Goal: Information Seeking & Learning: Learn about a topic

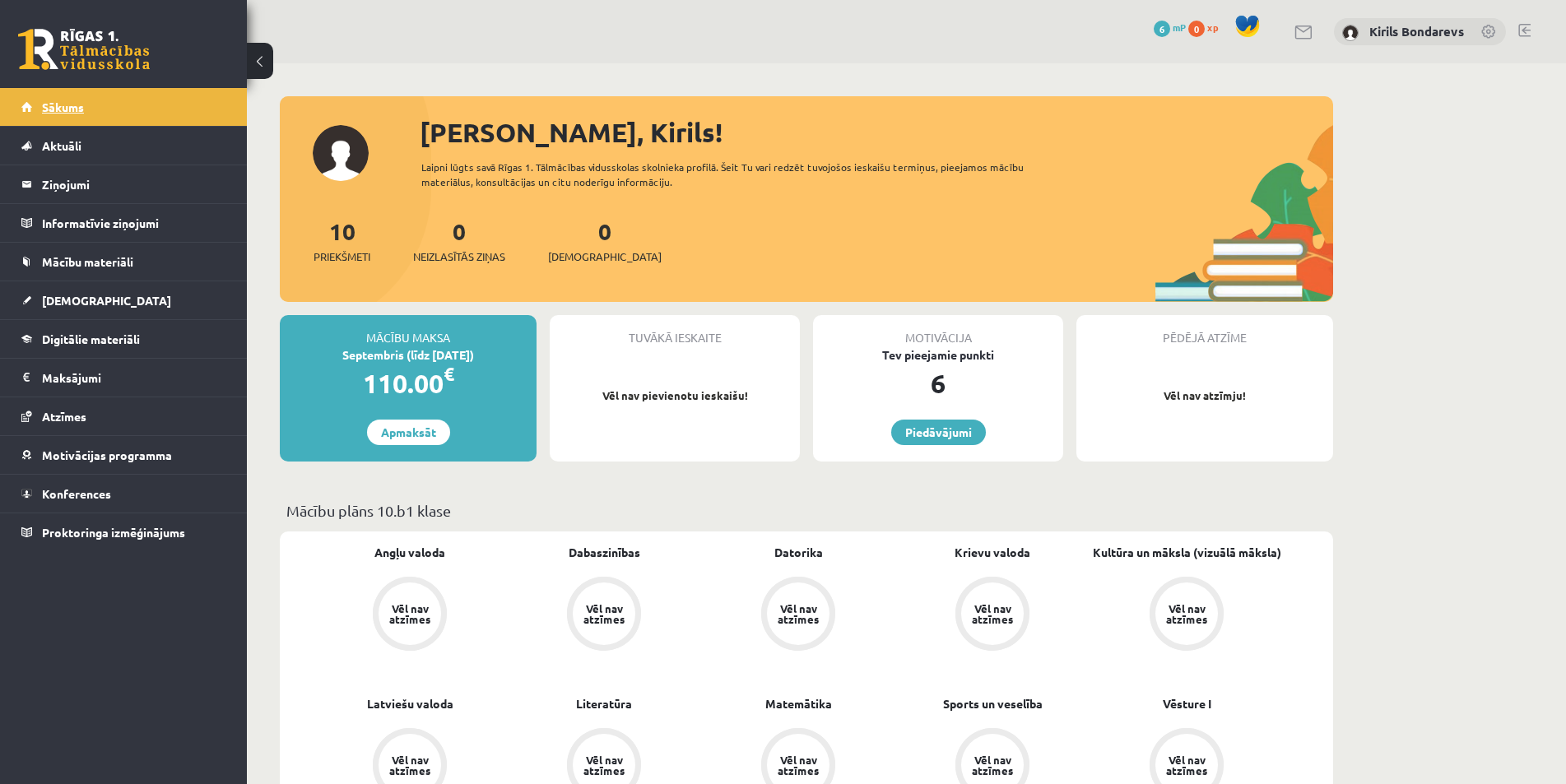
click at [73, 99] on link "Sākums" at bounding box center [124, 107] width 205 height 38
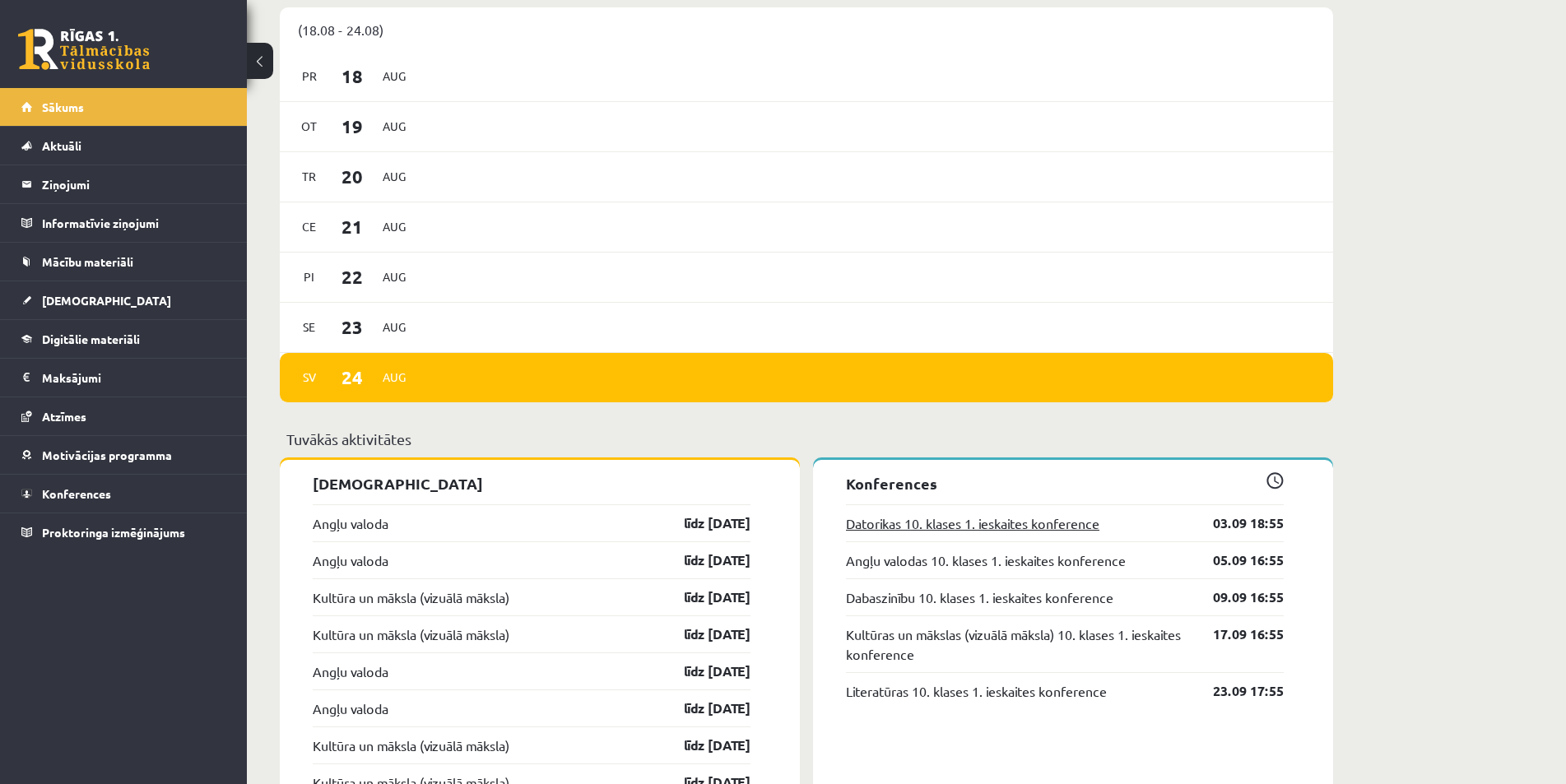
scroll to position [1070, 0]
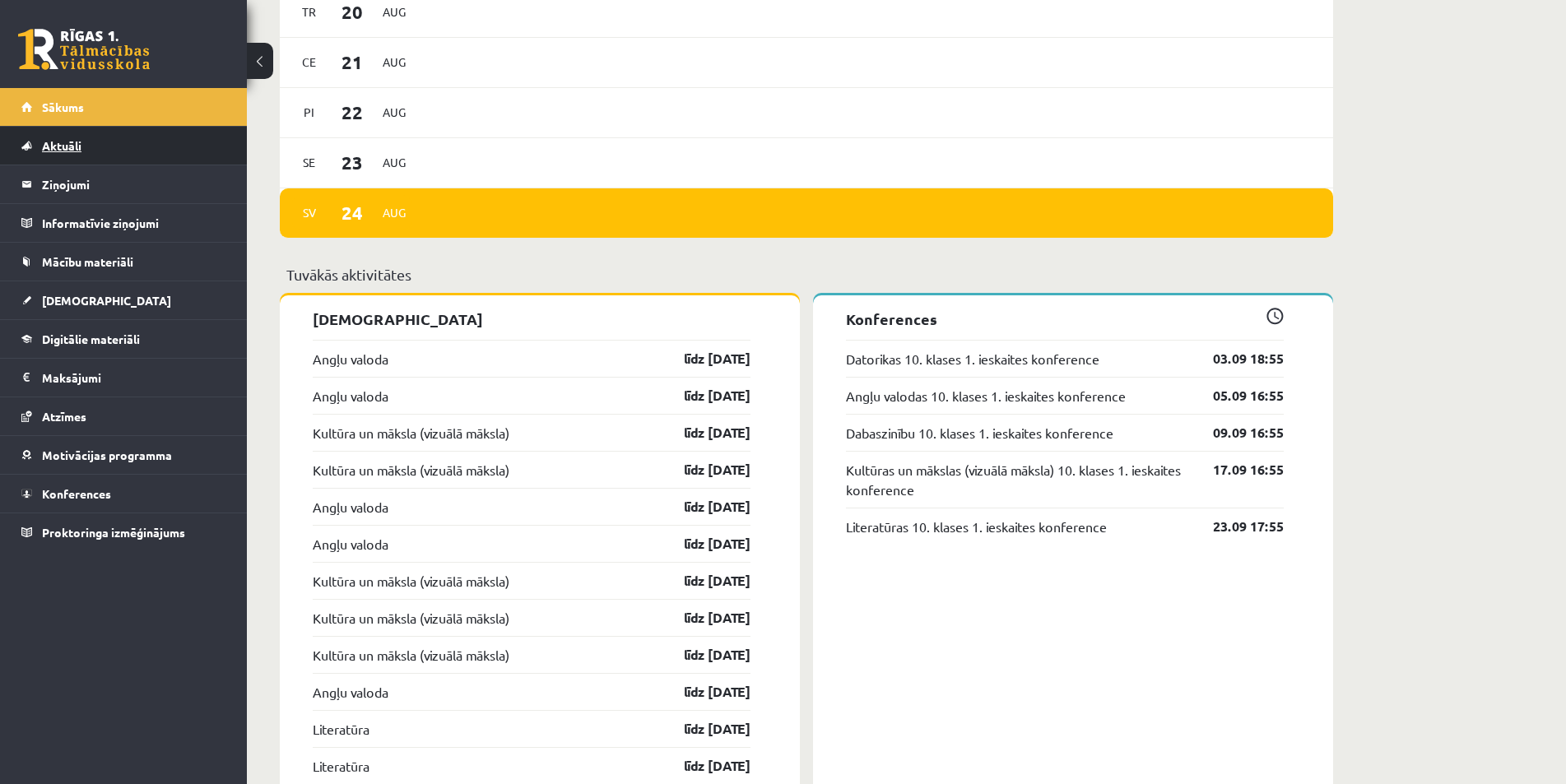
click at [51, 141] on span "Aktuāli" at bounding box center [62, 145] width 40 height 15
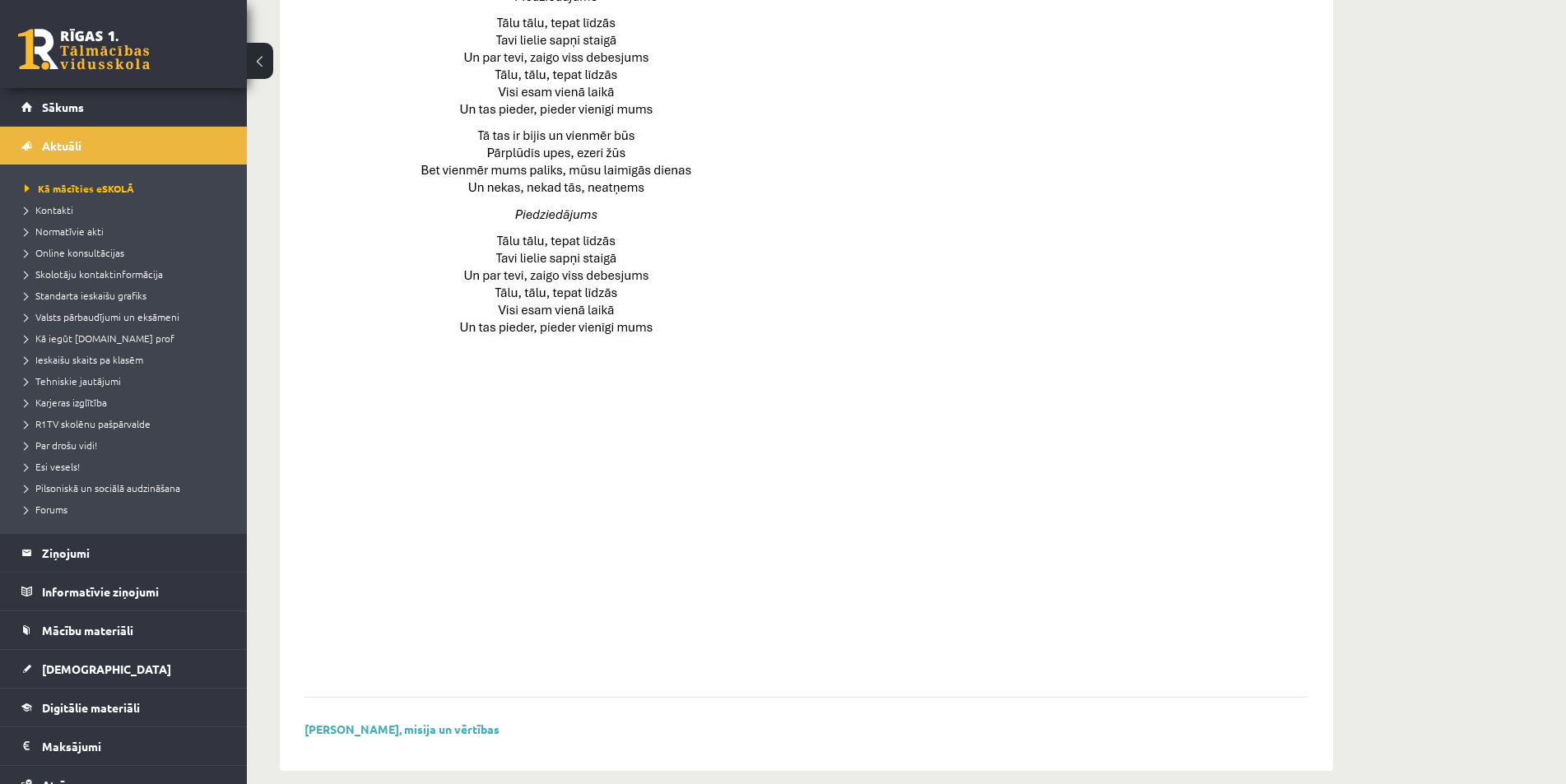
scroll to position [1009, 0]
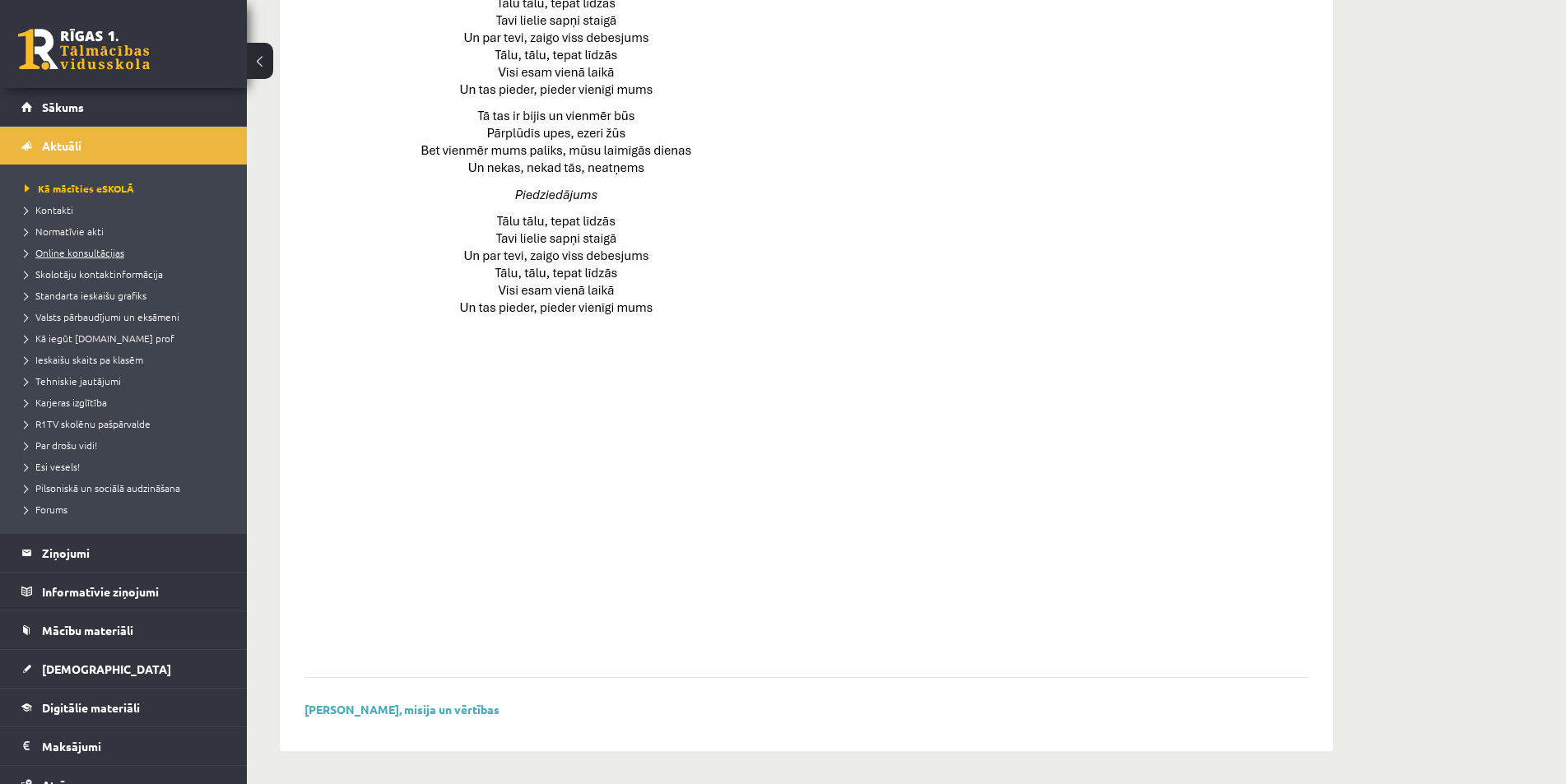
click at [74, 256] on span "Online konsultācijas" at bounding box center [74, 253] width 100 height 13
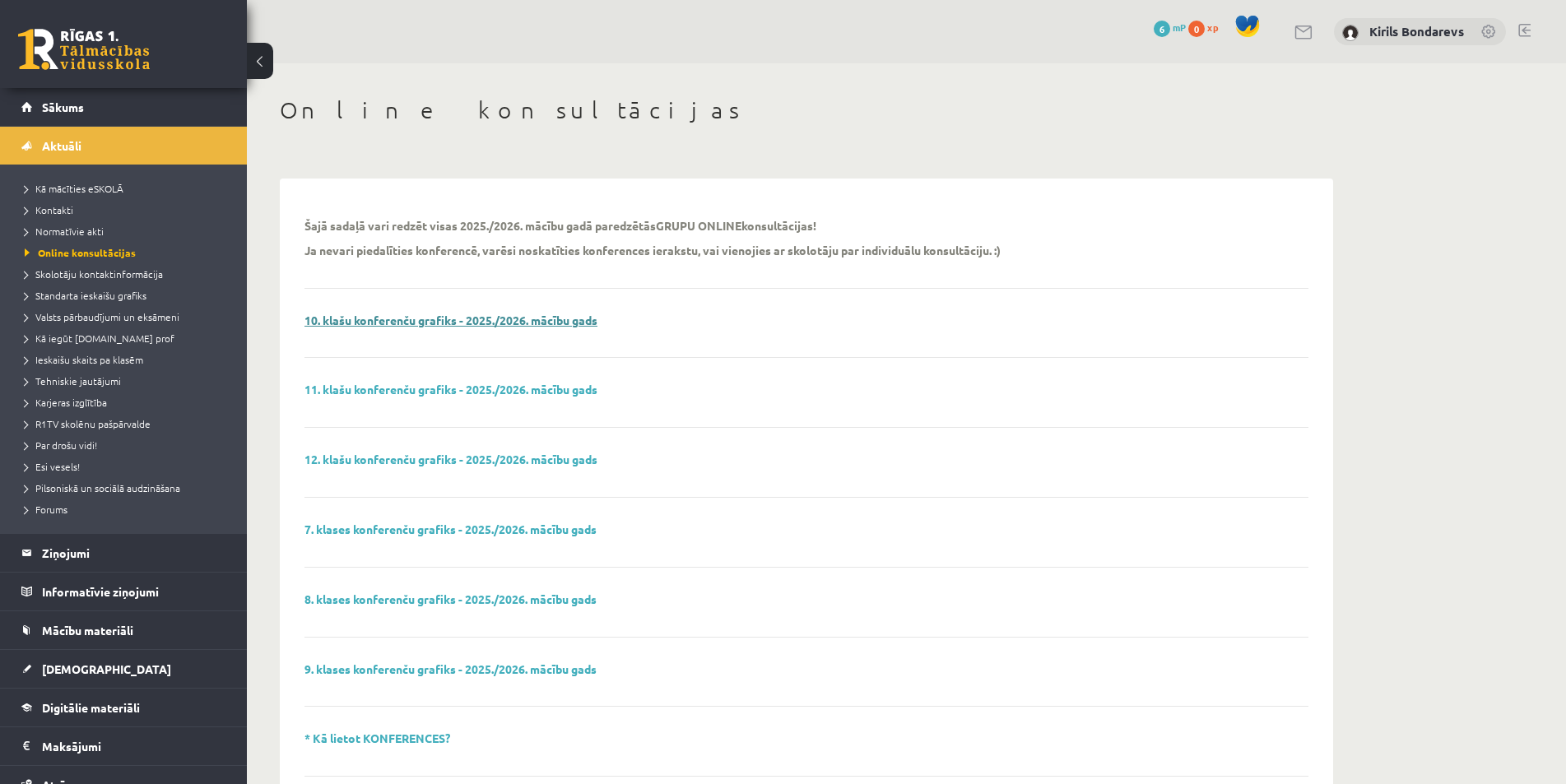
click at [498, 324] on link "10. klašu konferenču grafiks - 2025./2026. mācību gads" at bounding box center [451, 320] width 293 height 15
click at [69, 291] on span "Standarta ieskaišu grafiks" at bounding box center [85, 296] width 121 height 13
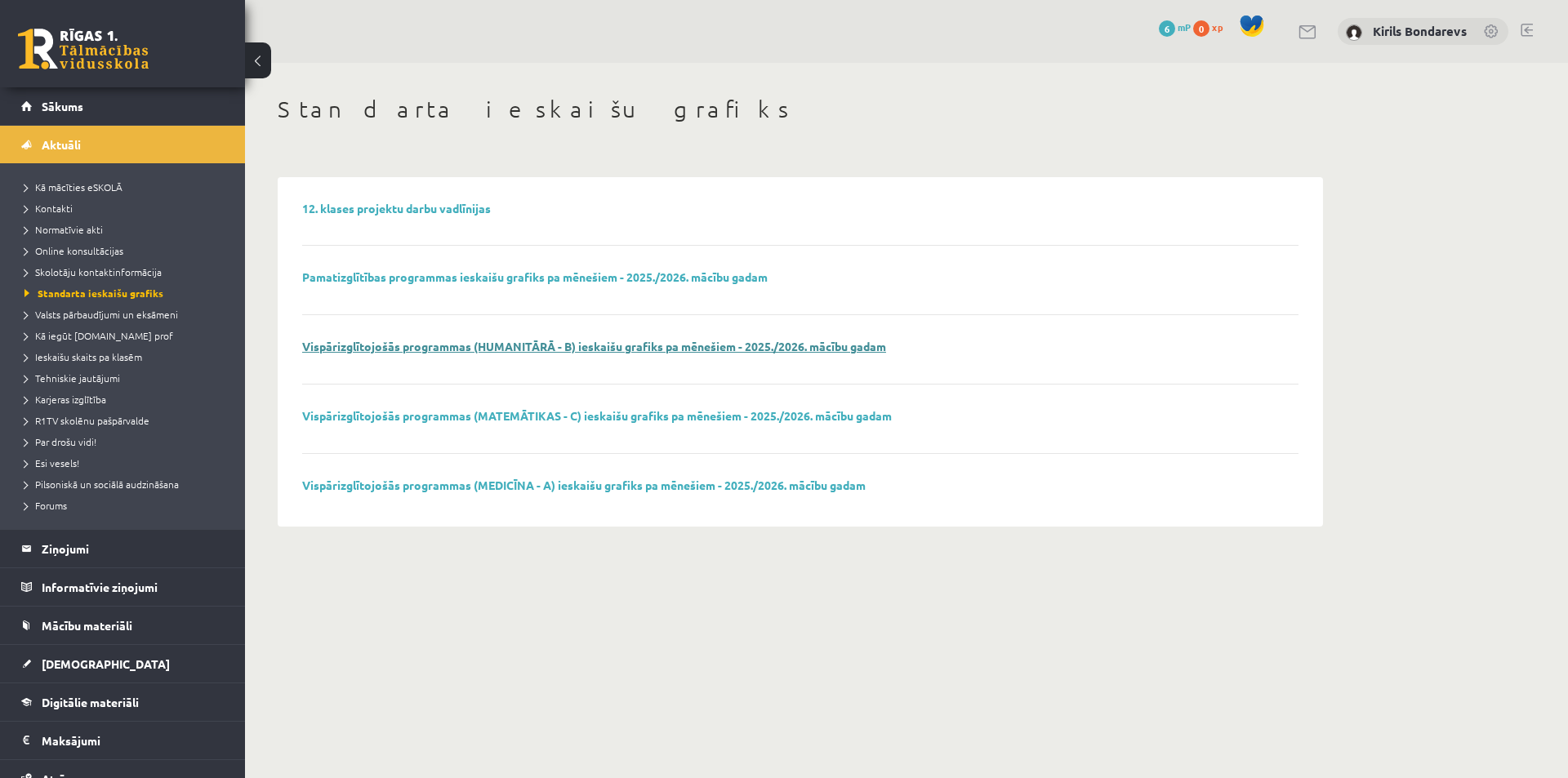
click at [381, 349] on link "Vispārizglītojošās programmas (HUMANITĀRĀ - B) ieskaišu grafiks pa mēnešiem - 2…" at bounding box center [595, 346] width 584 height 15
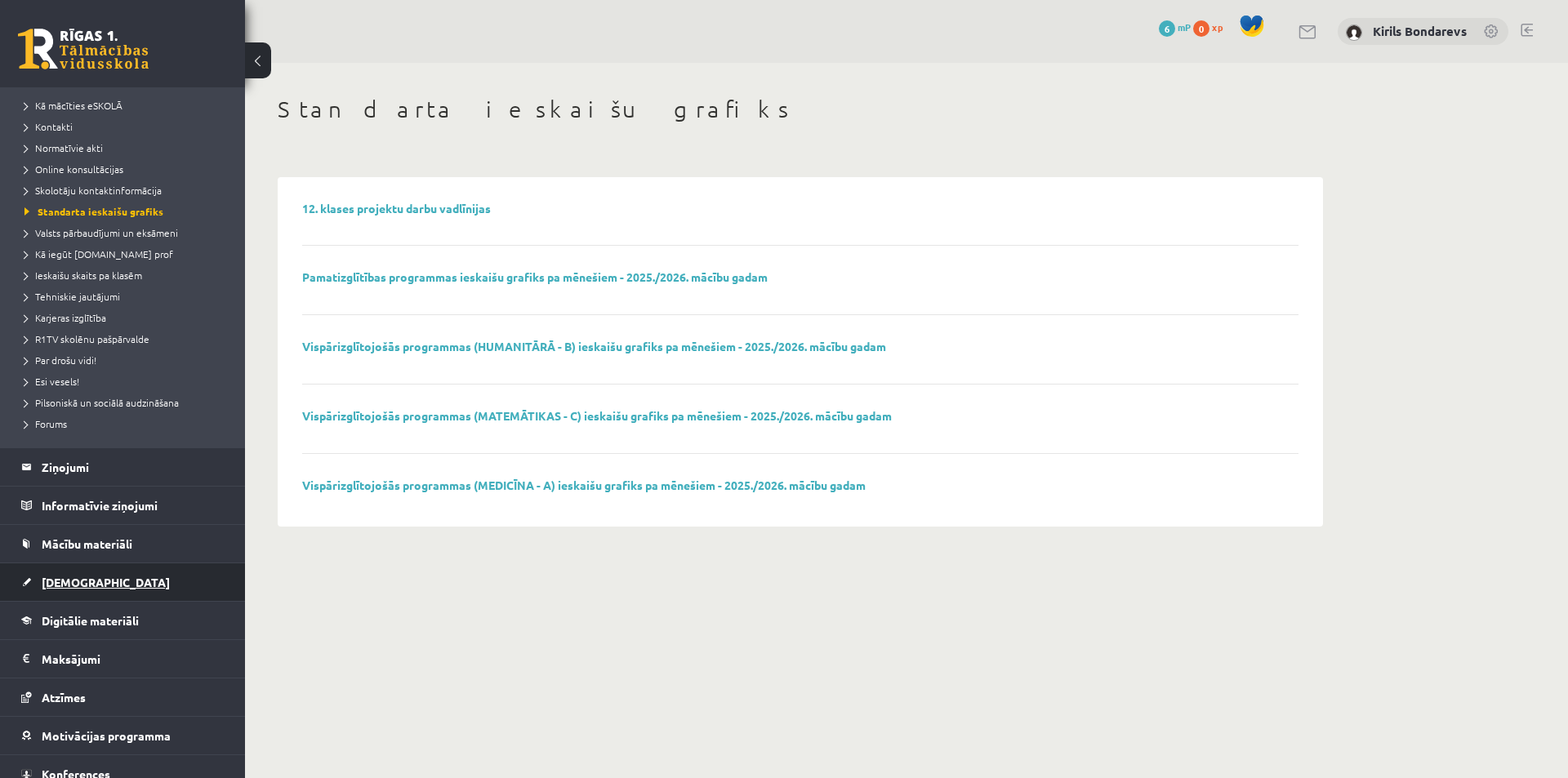
click at [66, 587] on span "[DEMOGRAPHIC_DATA]" at bounding box center [106, 582] width 128 height 15
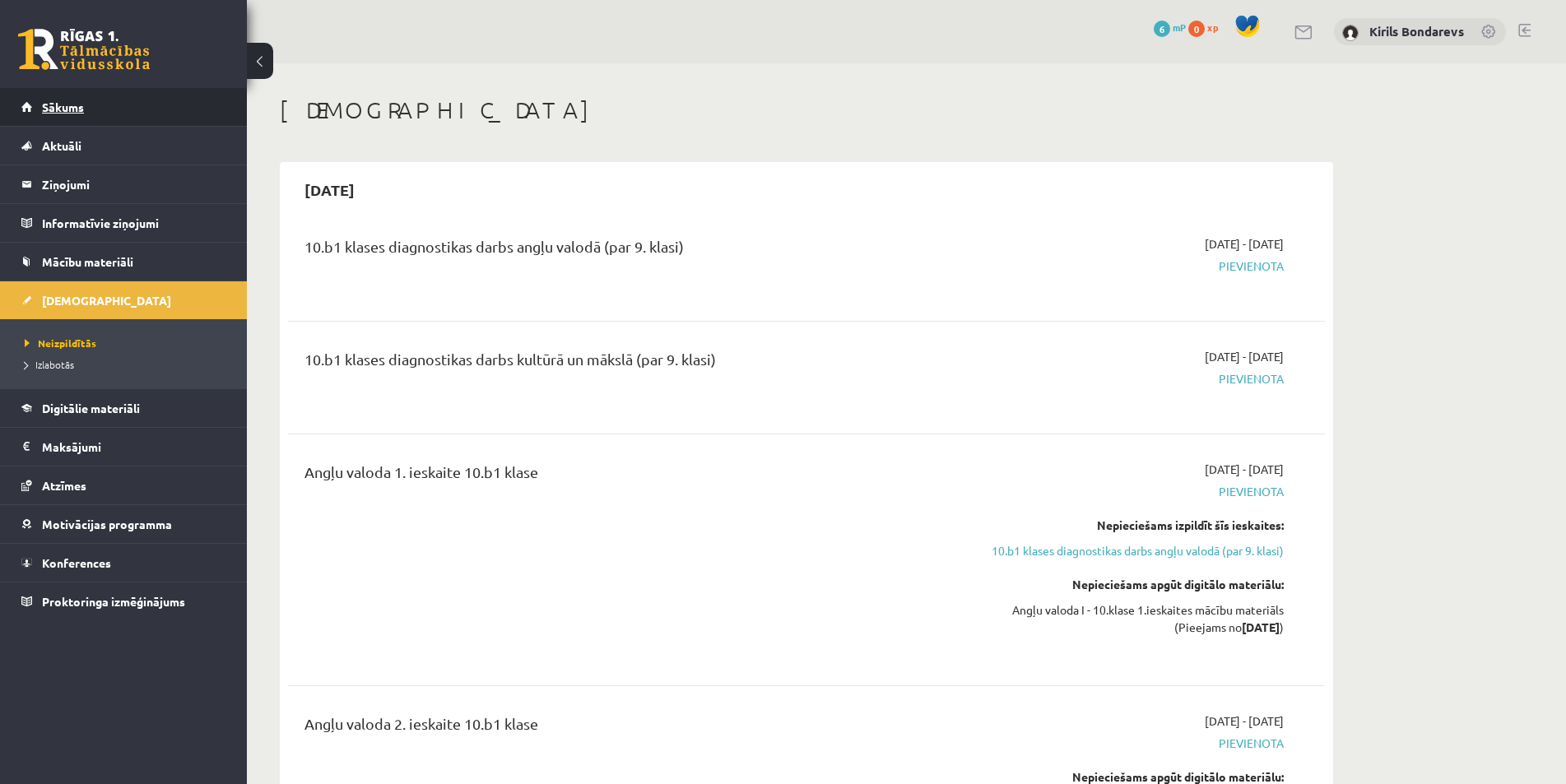
click at [64, 111] on span "Sākums" at bounding box center [63, 107] width 42 height 15
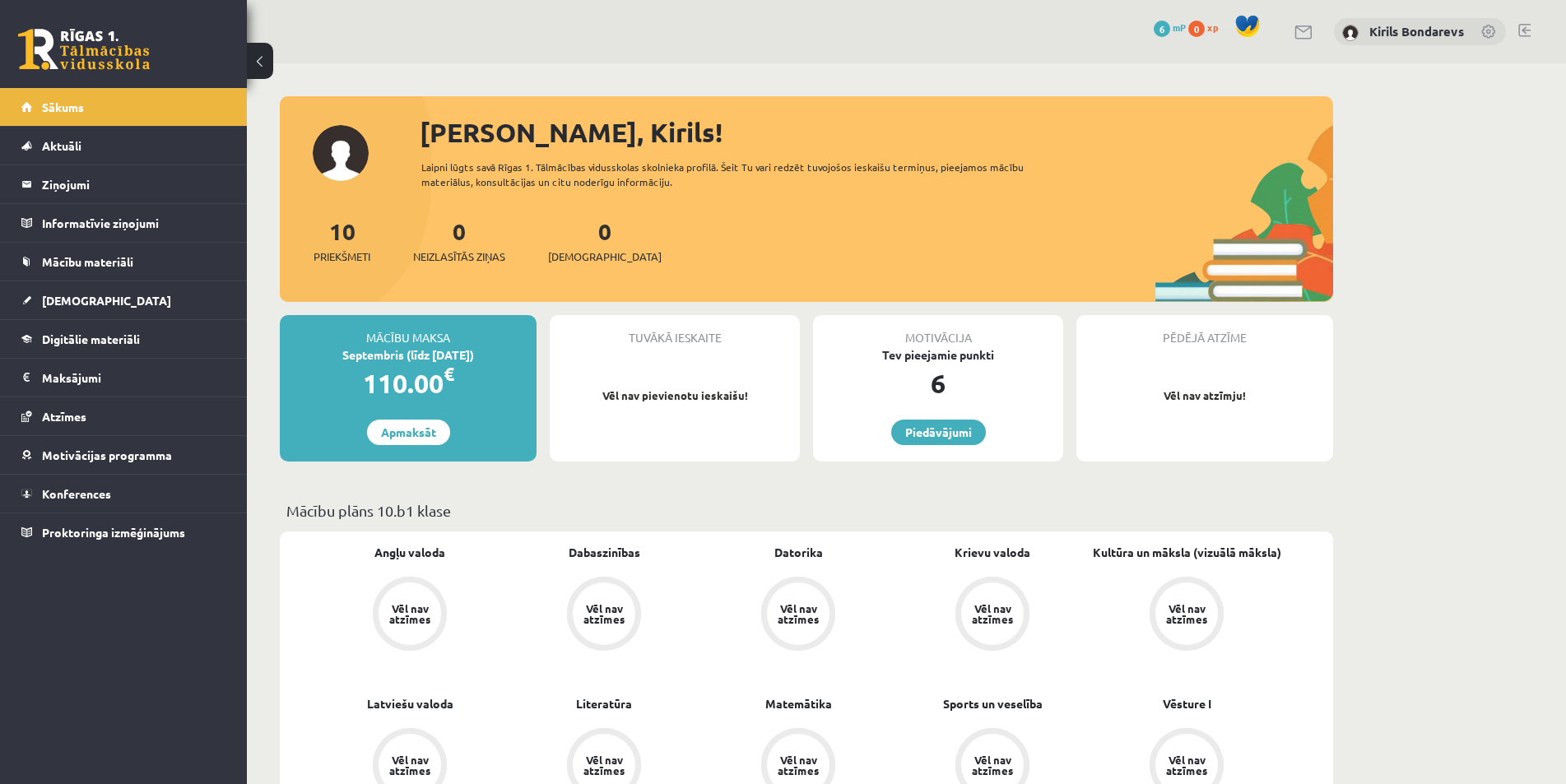
click at [1364, 28] on div "Kirils Bondarevs" at bounding box center [1420, 32] width 172 height 28
click at [1364, 31] on div "Kirils Bondarevs" at bounding box center [1420, 32] width 172 height 28
click at [1399, 27] on link "Kirils Bondarevs" at bounding box center [1416, 31] width 95 height 17
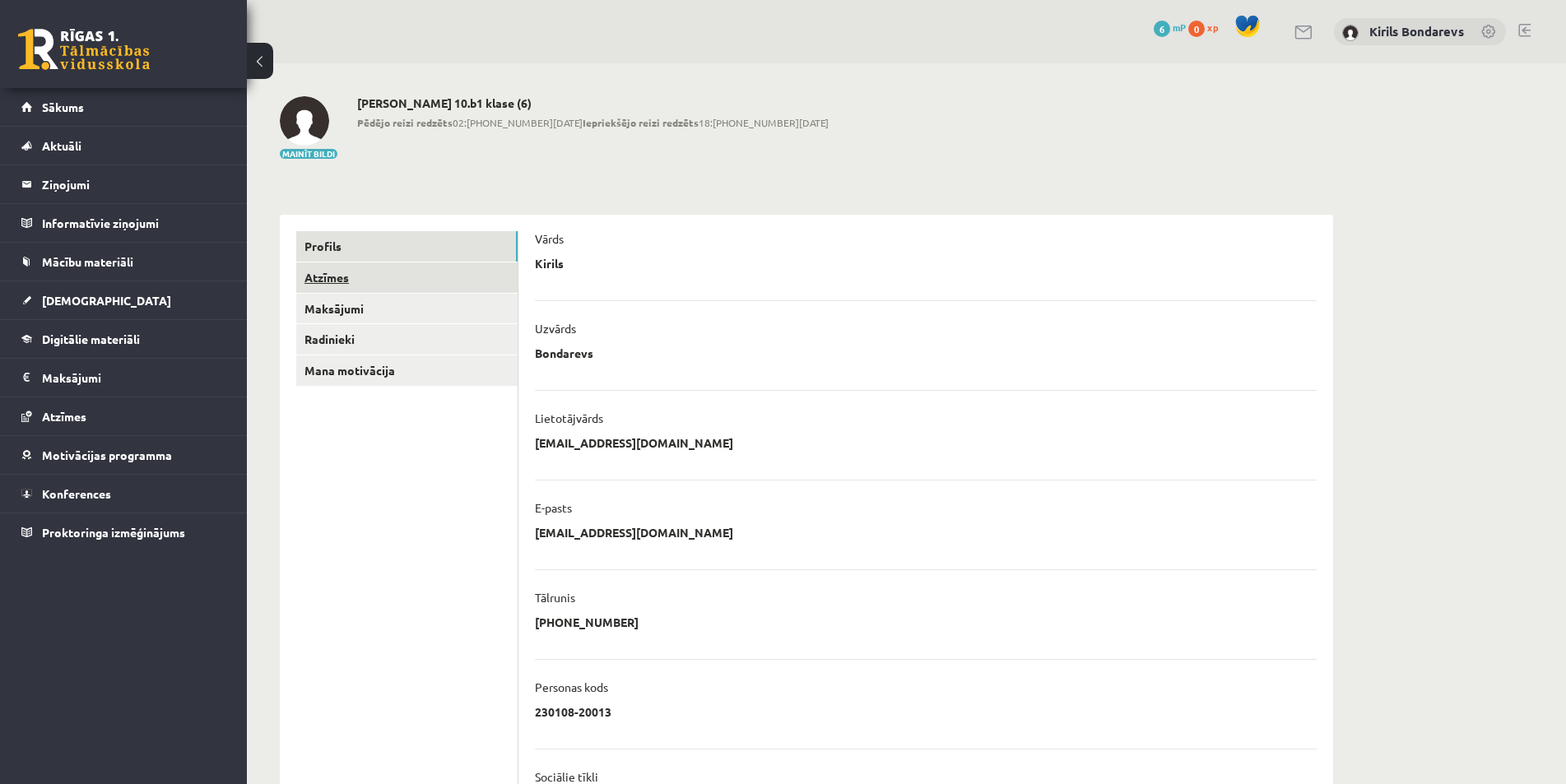
click at [358, 292] on link "Atzīmes" at bounding box center [407, 278] width 221 height 31
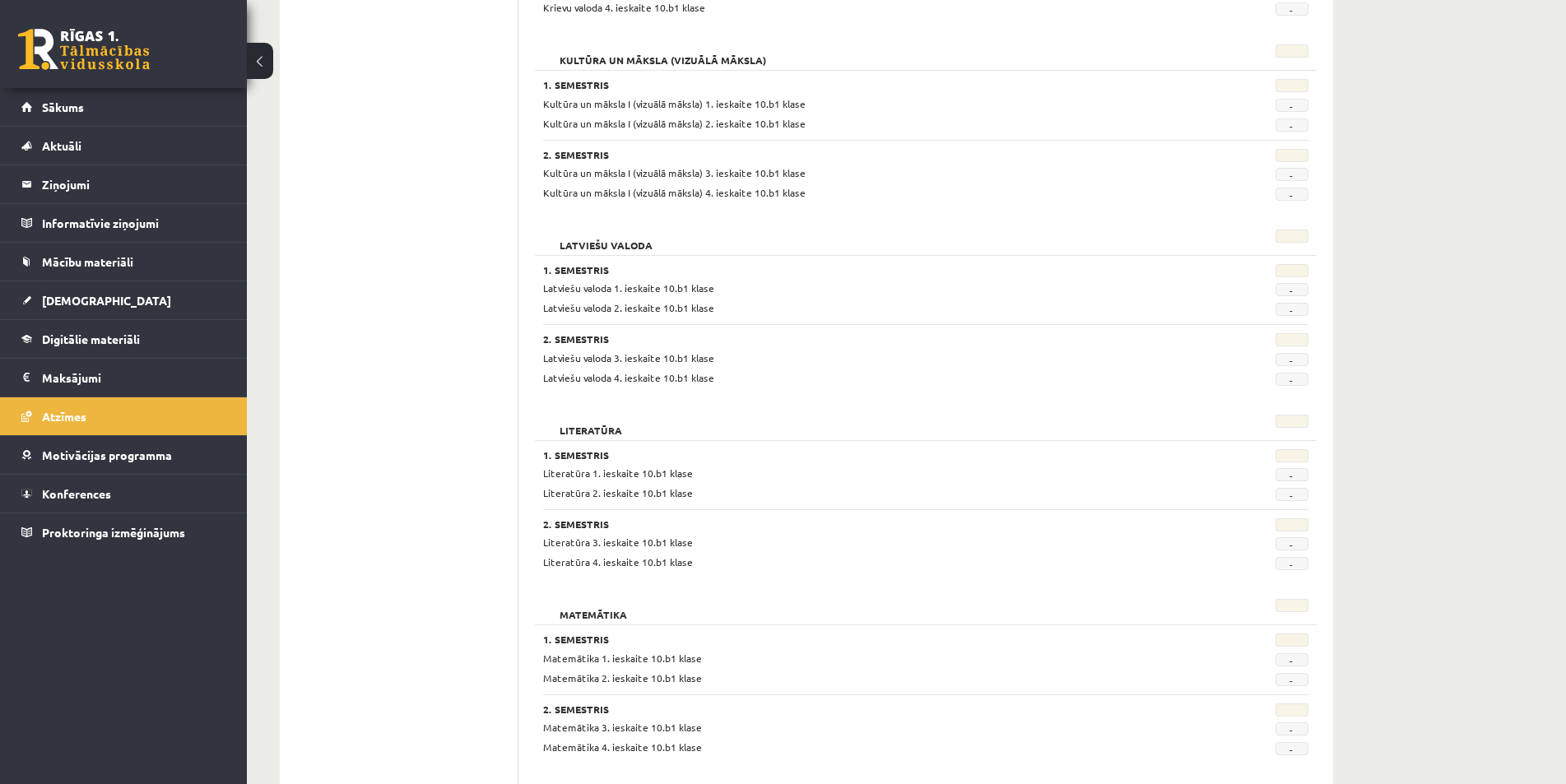
scroll to position [801, 0]
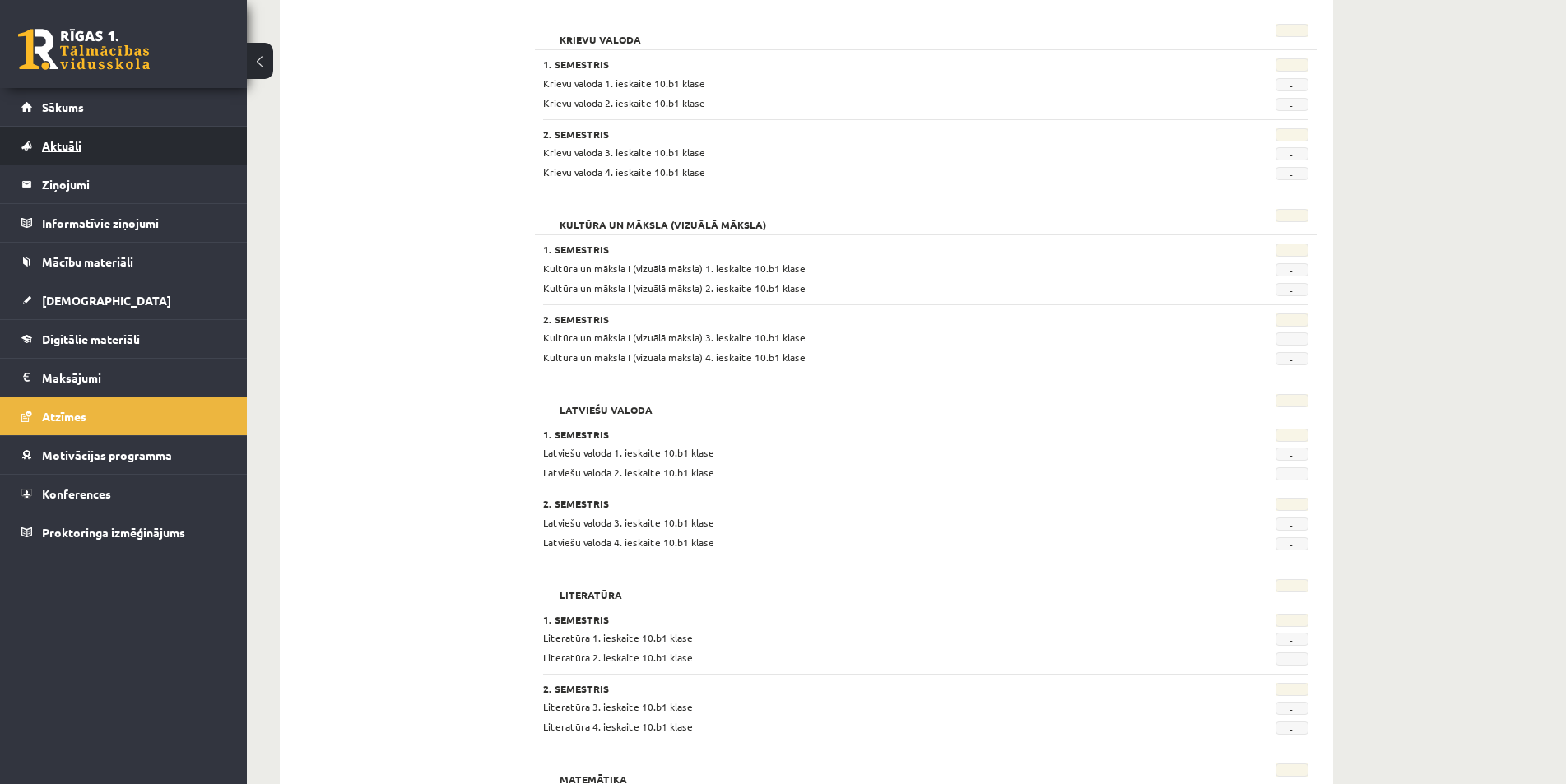
click at [69, 154] on link "Aktuāli" at bounding box center [124, 145] width 205 height 38
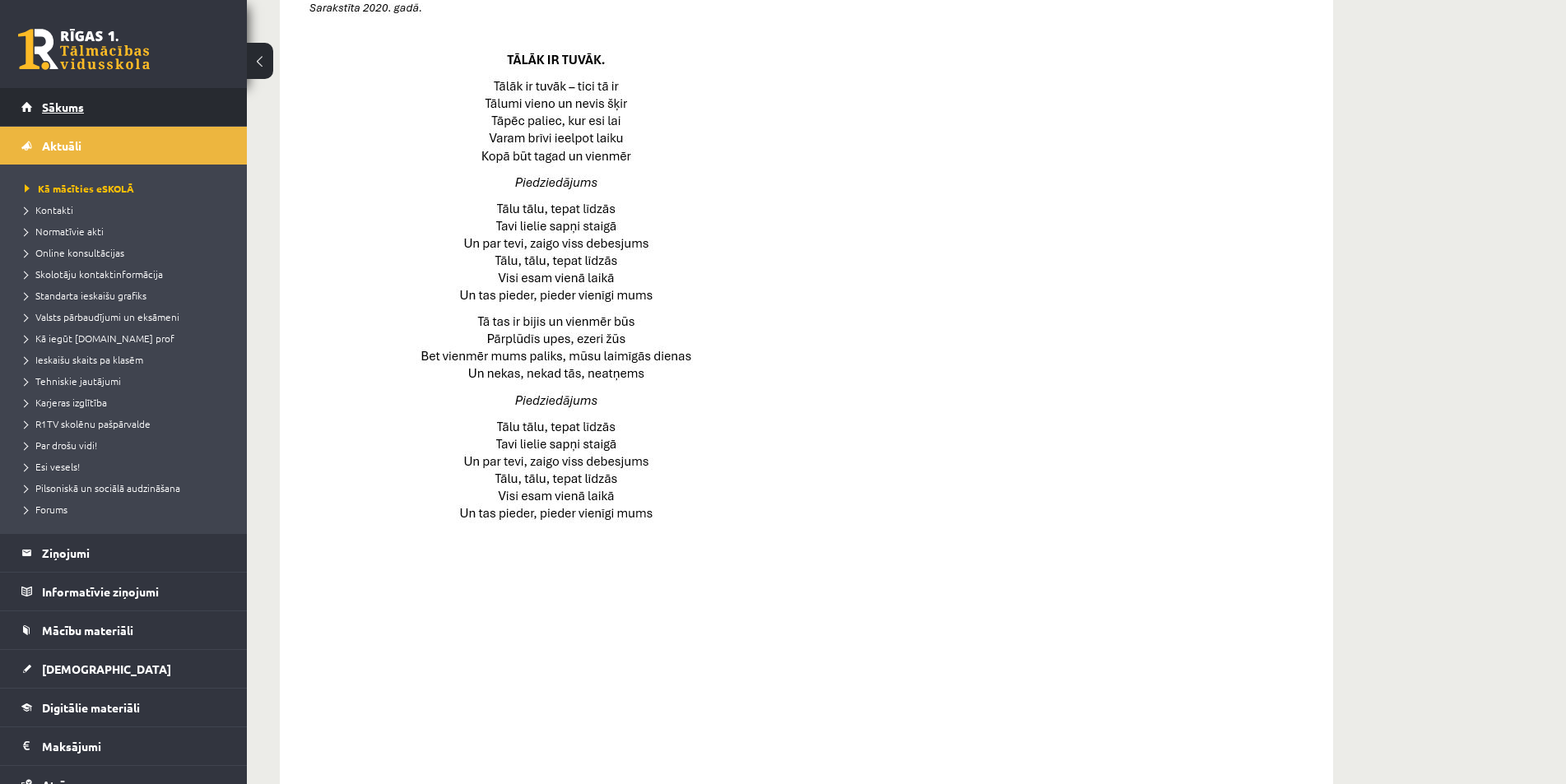
click at [76, 121] on link "Sākums" at bounding box center [124, 107] width 205 height 38
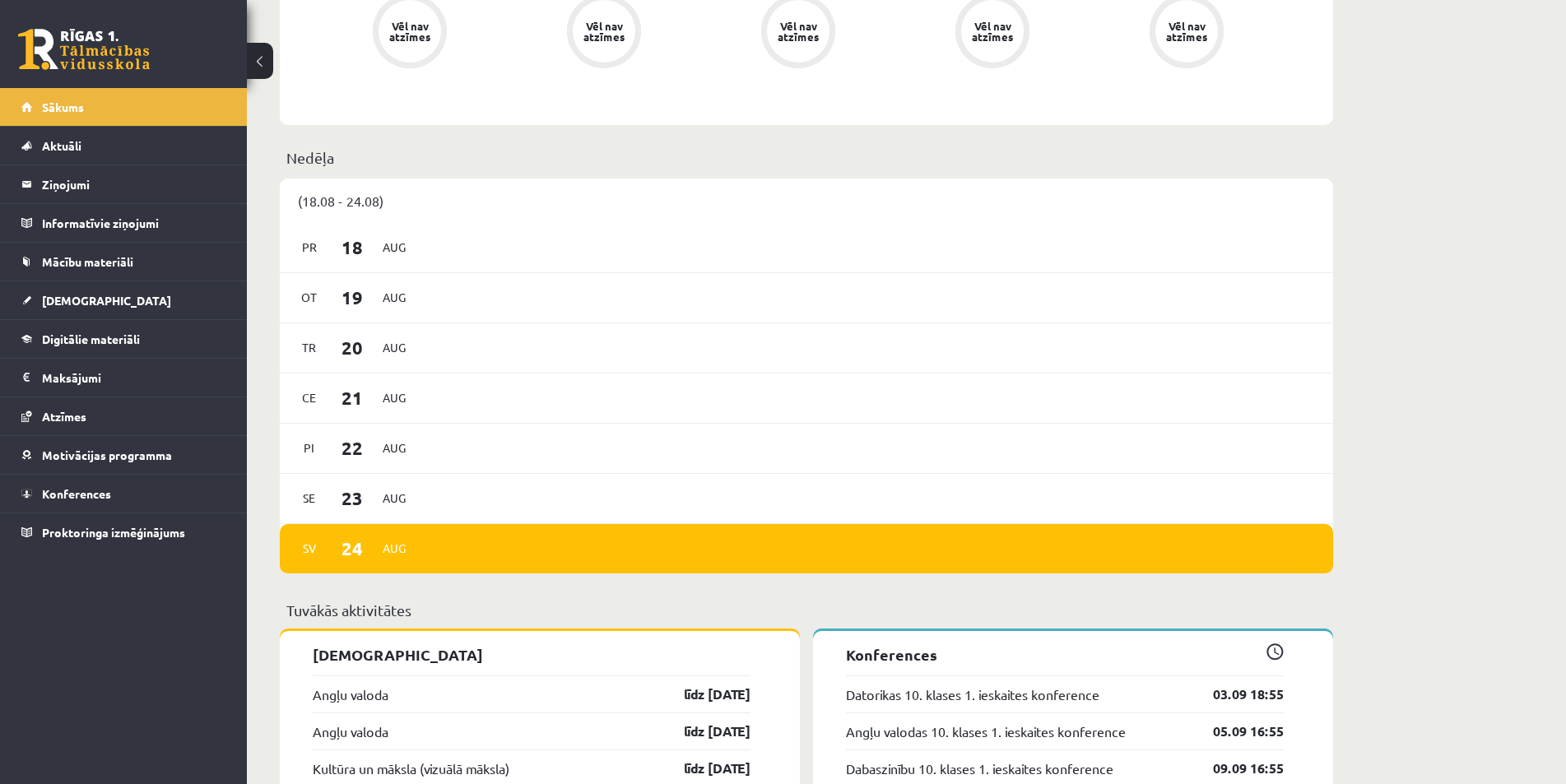
scroll to position [981, 0]
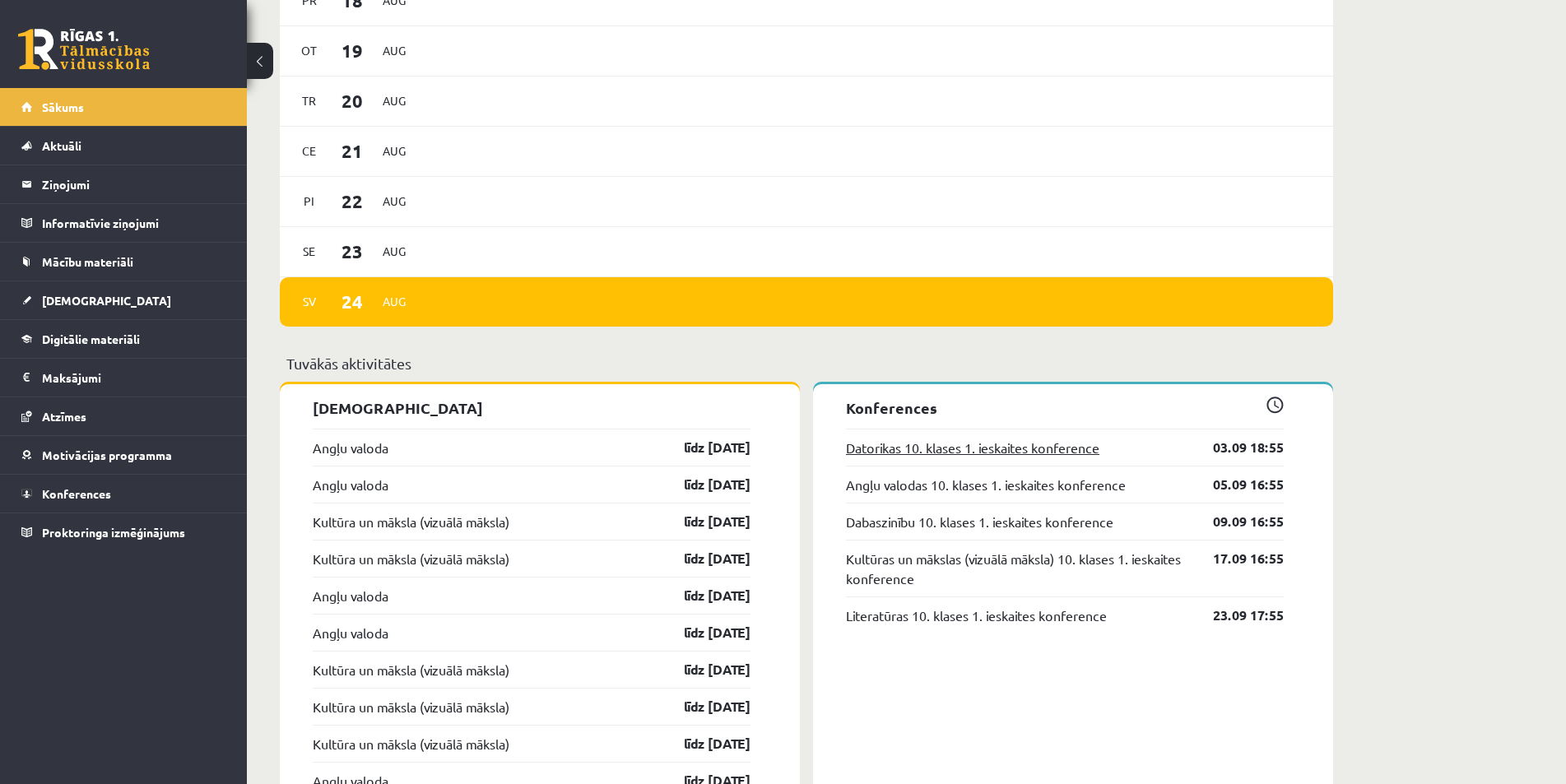
click at [941, 450] on link "Datorikas 10. klases 1. ieskaites konference" at bounding box center [973, 448] width 254 height 20
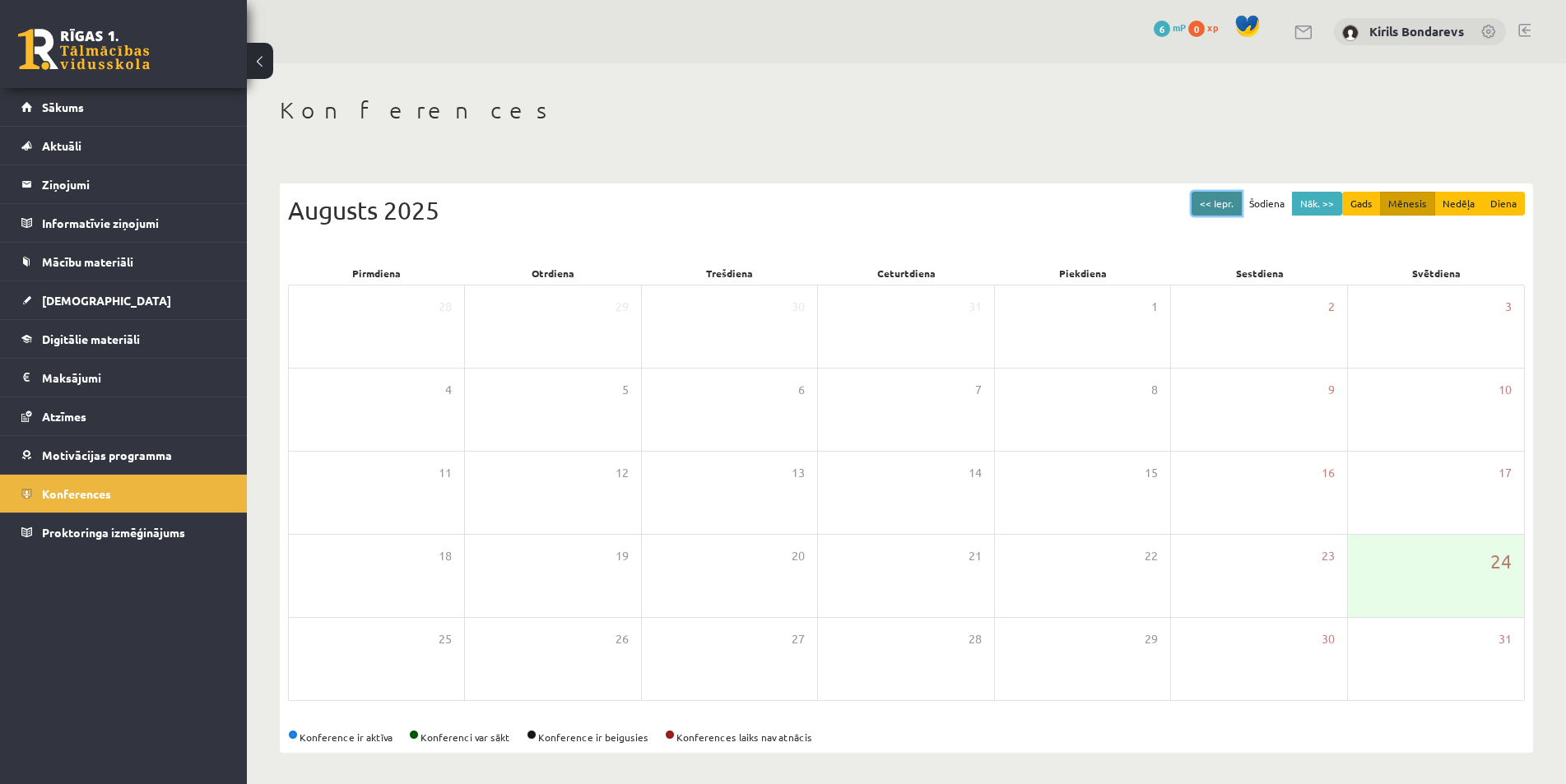
click at [1230, 192] on button "<< Iepr." at bounding box center [1216, 203] width 50 height 24
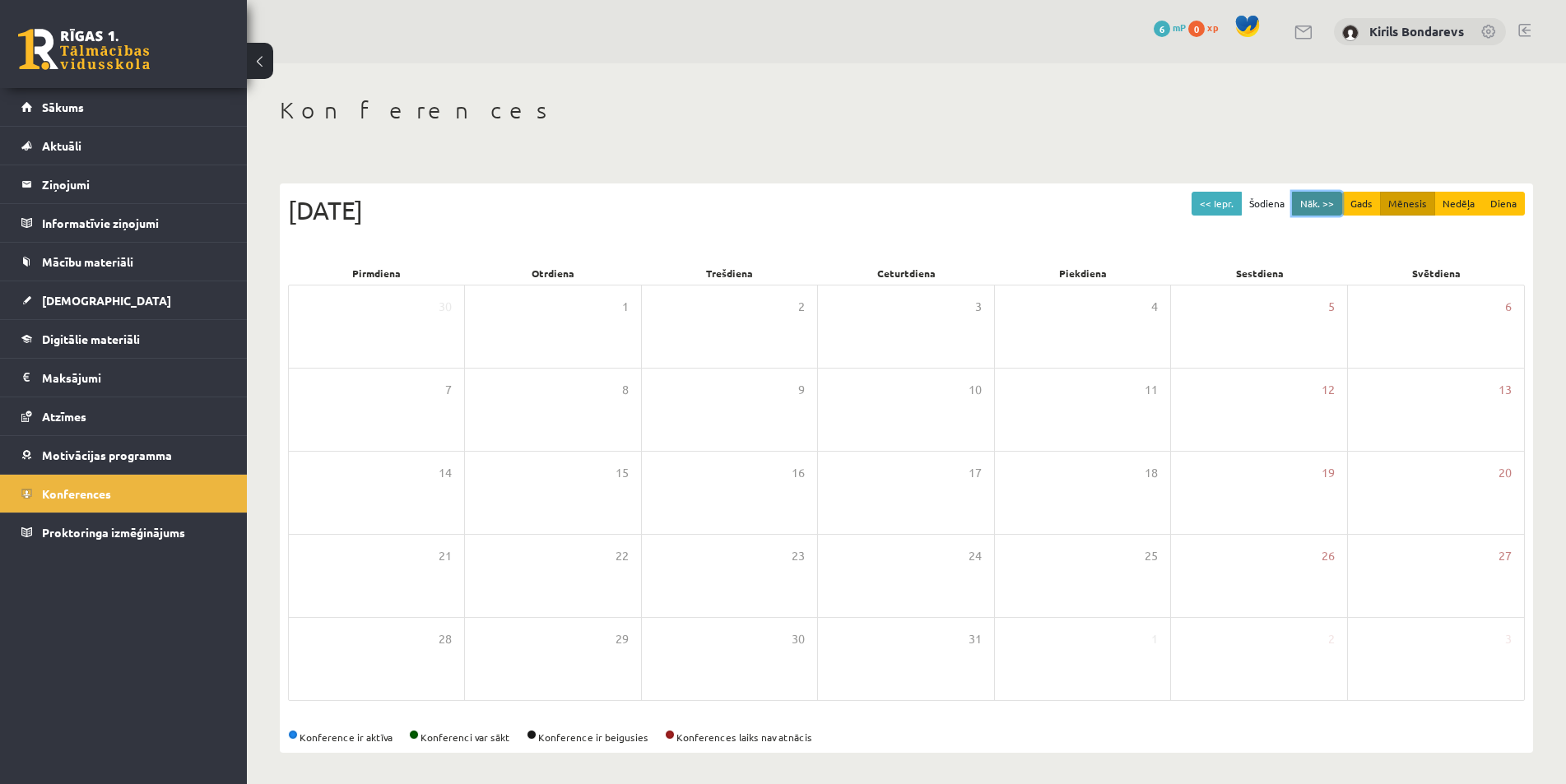
click at [1321, 195] on button "Nāk. >>" at bounding box center [1317, 203] width 50 height 24
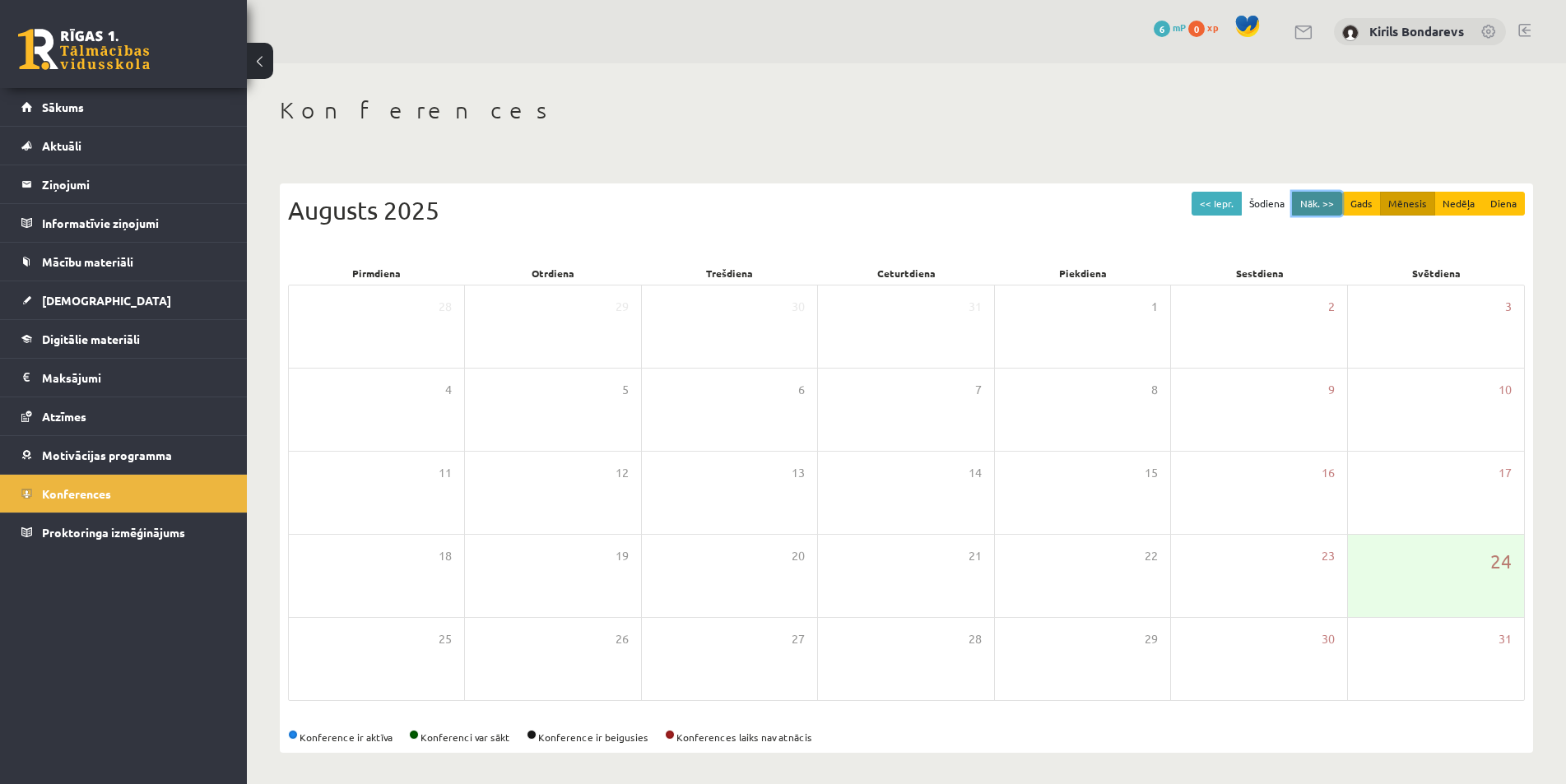
click at [1321, 195] on button "Nāk. >>" at bounding box center [1317, 203] width 50 height 24
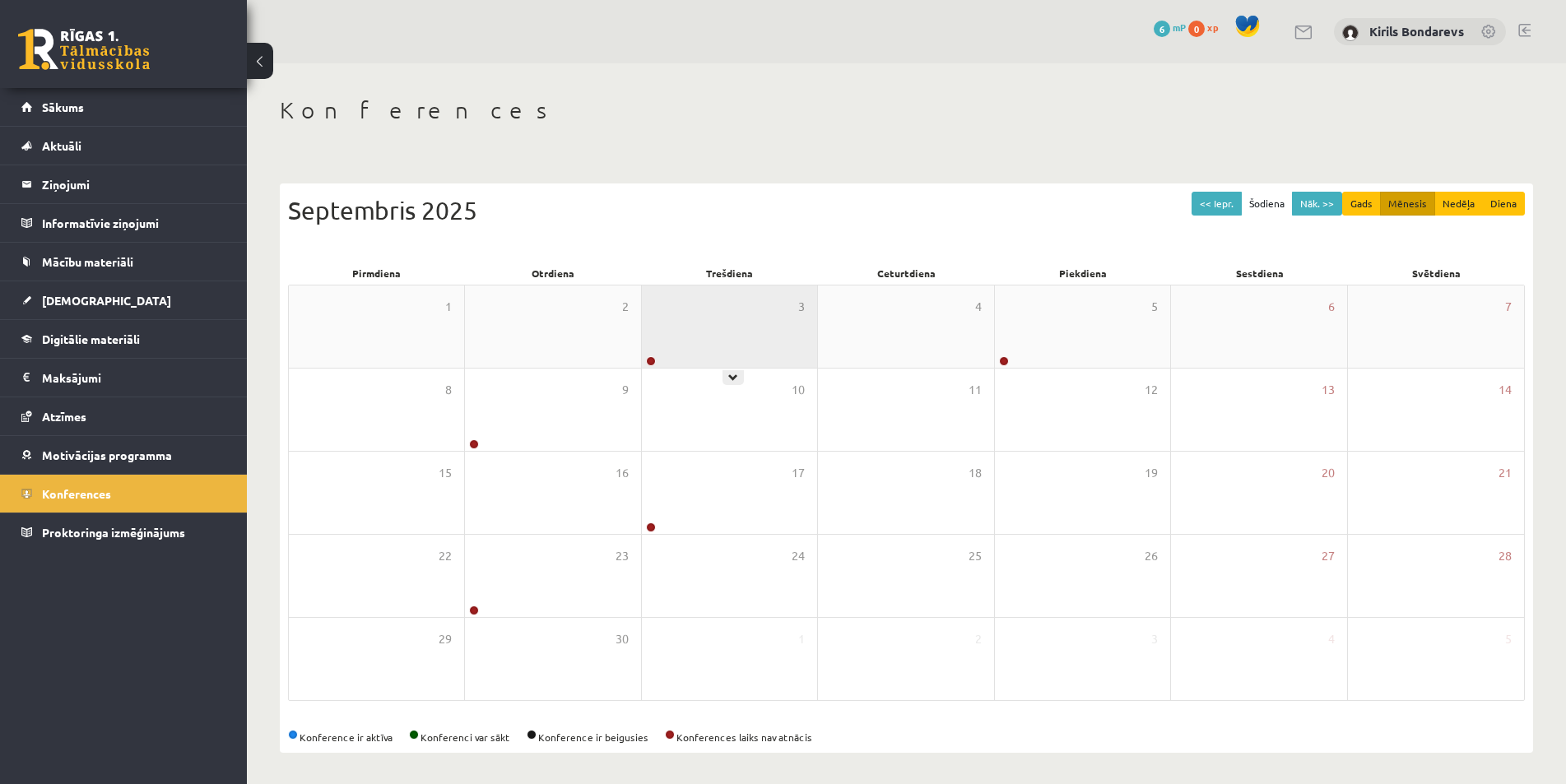
click at [719, 325] on div "3" at bounding box center [730, 327] width 175 height 83
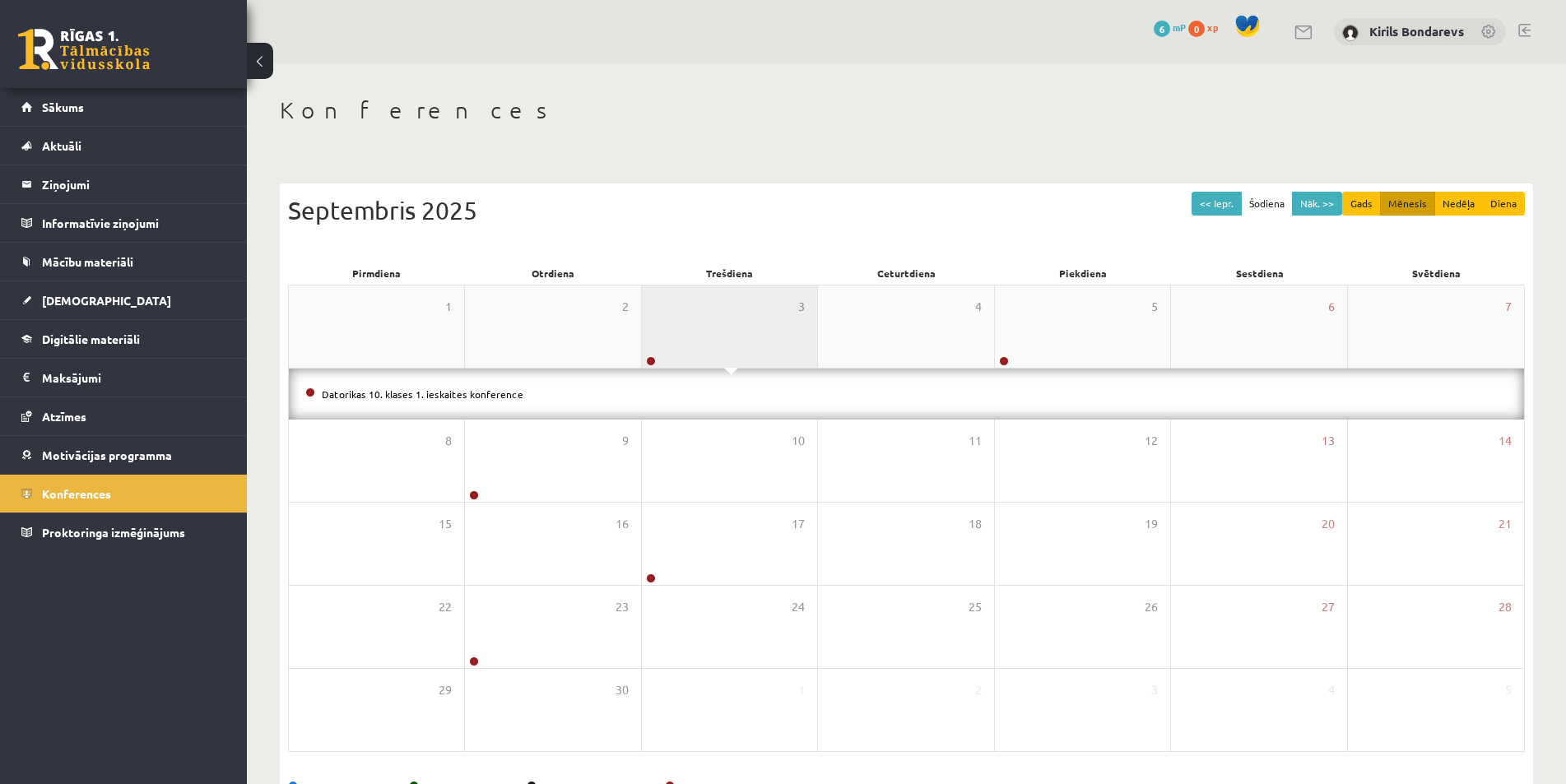
click at [727, 317] on div "3" at bounding box center [730, 327] width 175 height 83
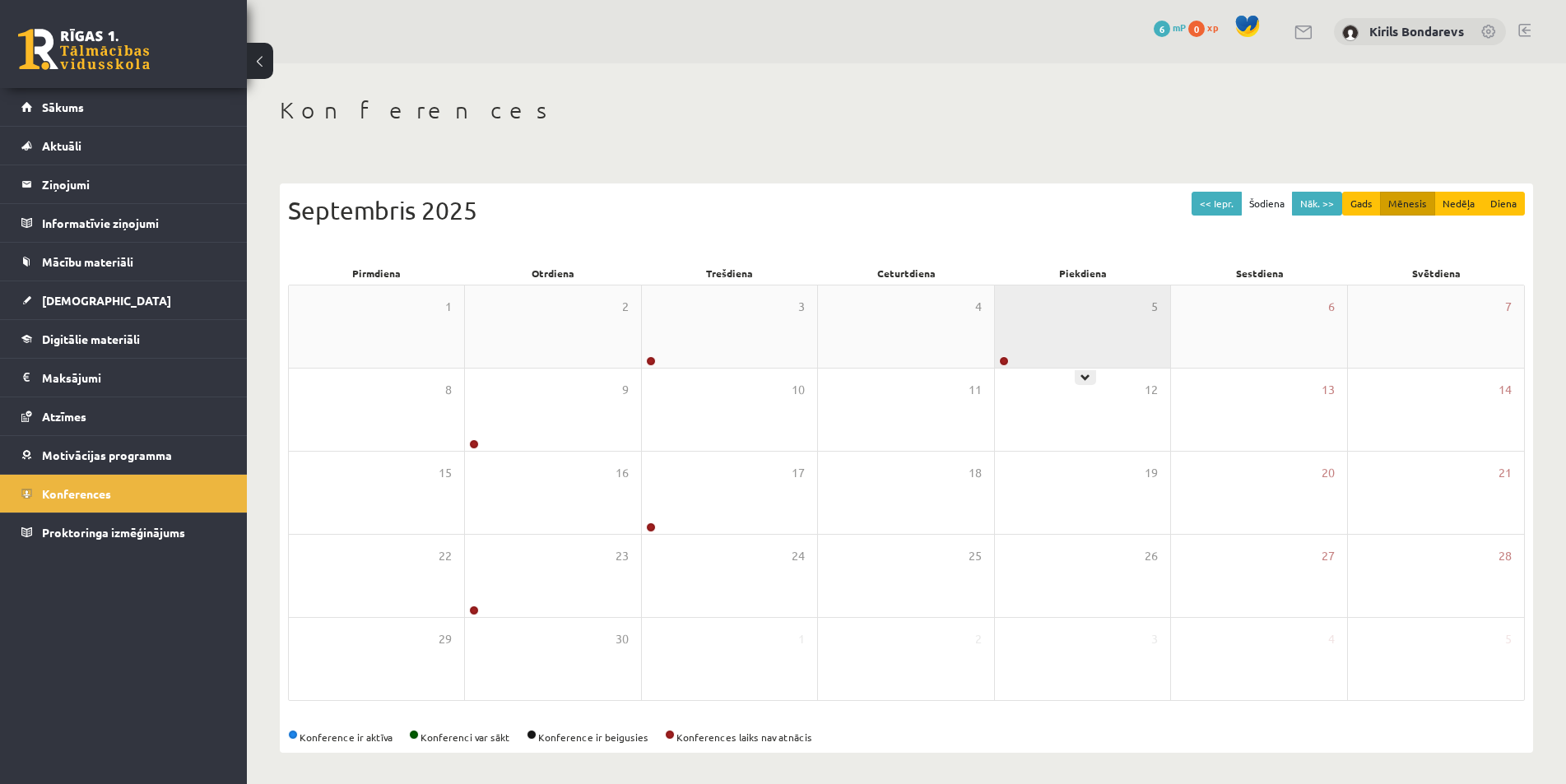
click at [1051, 349] on div "5" at bounding box center [1083, 327] width 175 height 83
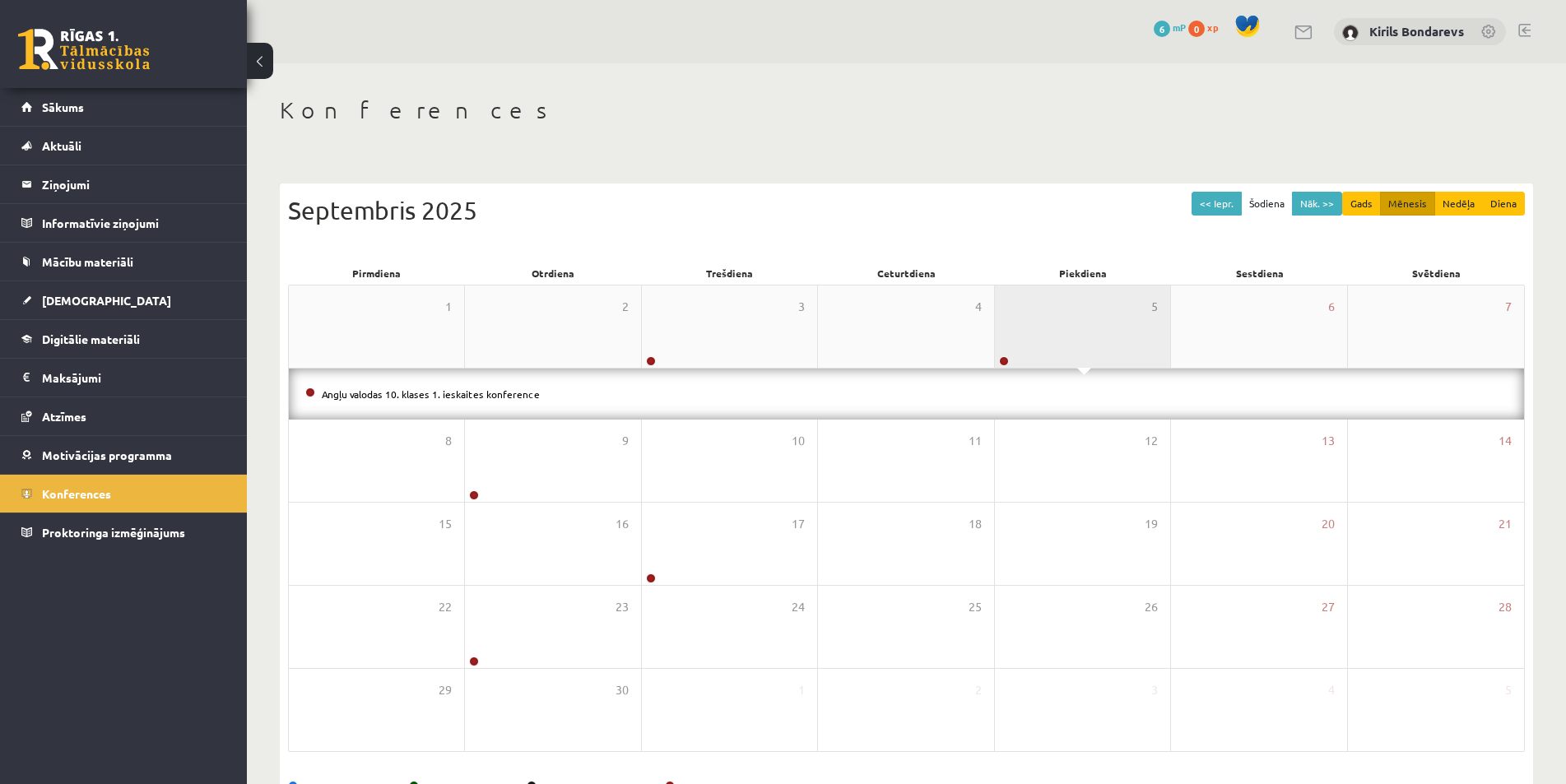
click at [1051, 349] on div "5" at bounding box center [1083, 327] width 175 height 83
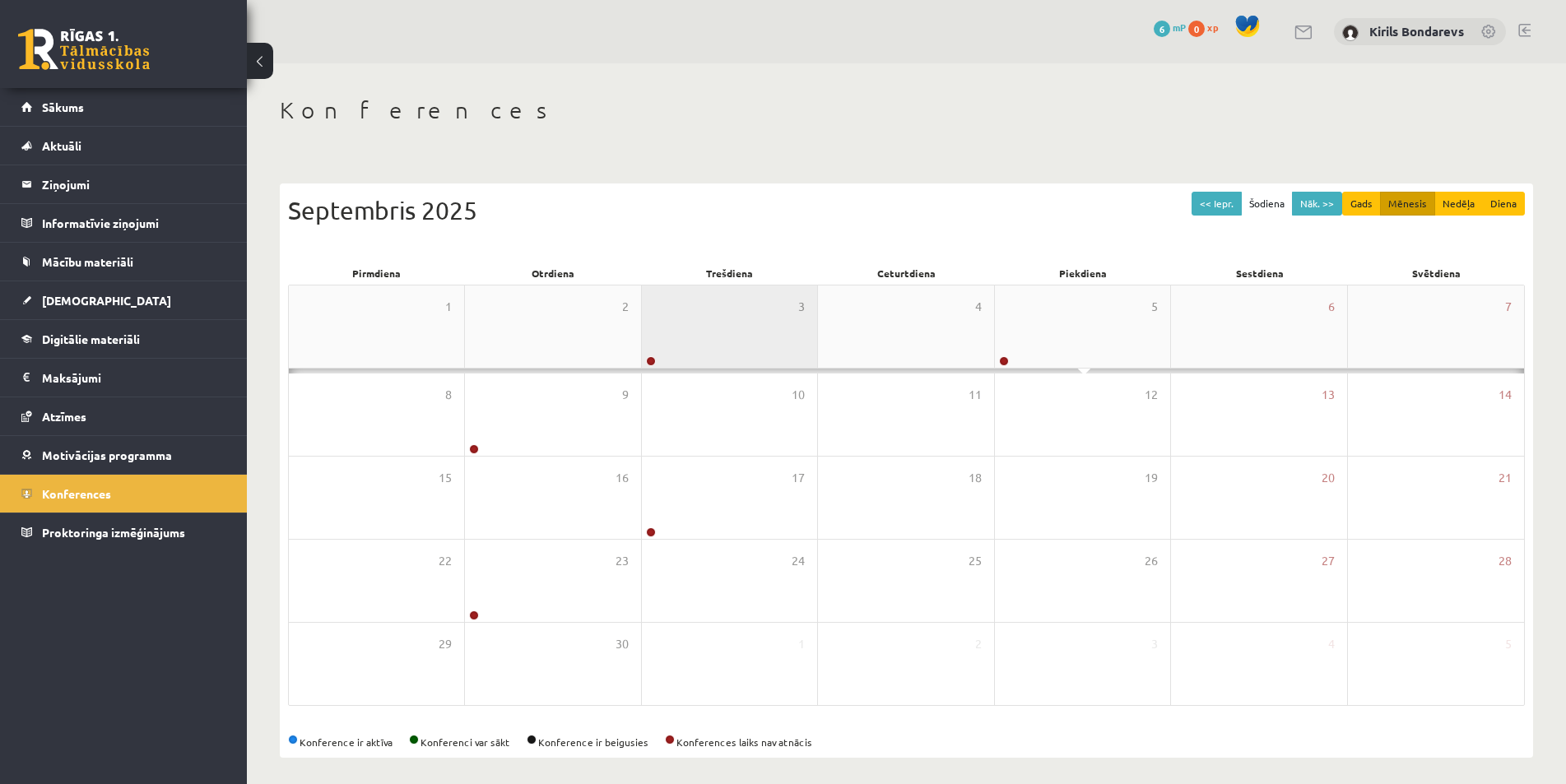
scroll to position [2, 0]
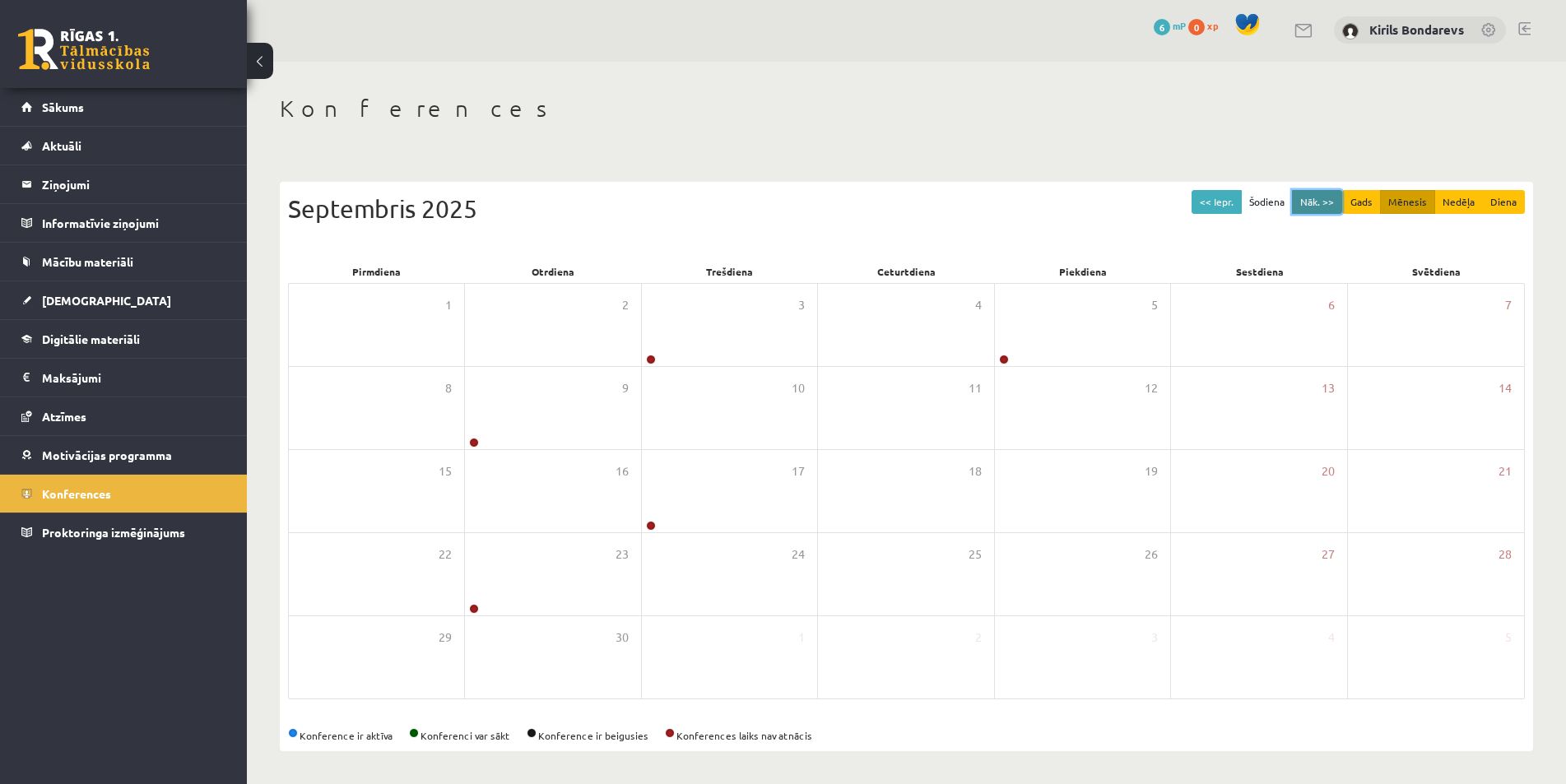
click at [1301, 199] on button "Nāk. >>" at bounding box center [1317, 202] width 50 height 24
click at [1312, 197] on button "Nāk. >>" at bounding box center [1317, 202] width 50 height 24
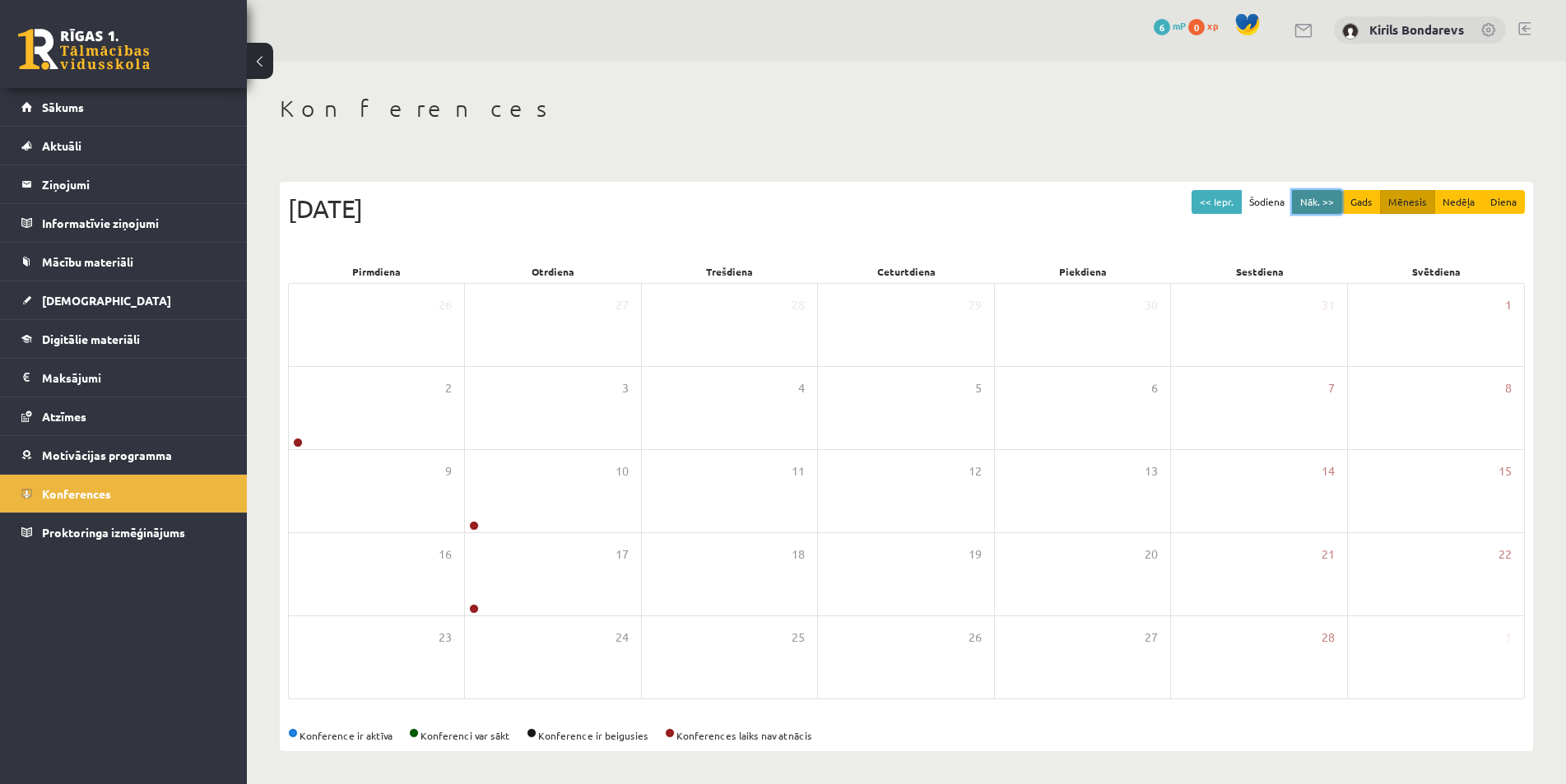
click at [1312, 197] on button "Nāk. >>" at bounding box center [1317, 202] width 50 height 24
click at [1311, 197] on button "Nāk. >>" at bounding box center [1317, 202] width 50 height 24
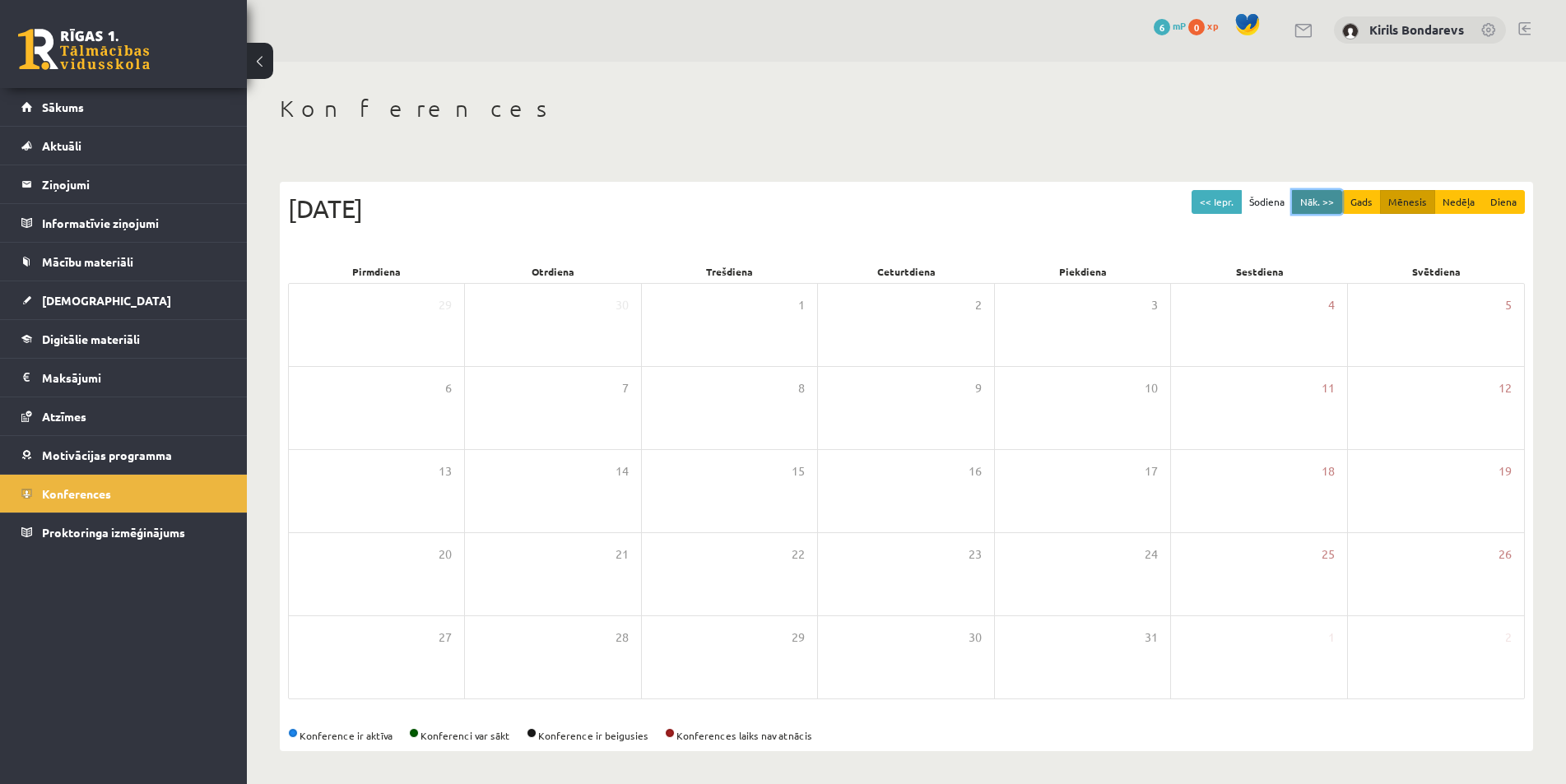
click at [1311, 197] on button "Nāk. >>" at bounding box center [1317, 202] width 50 height 24
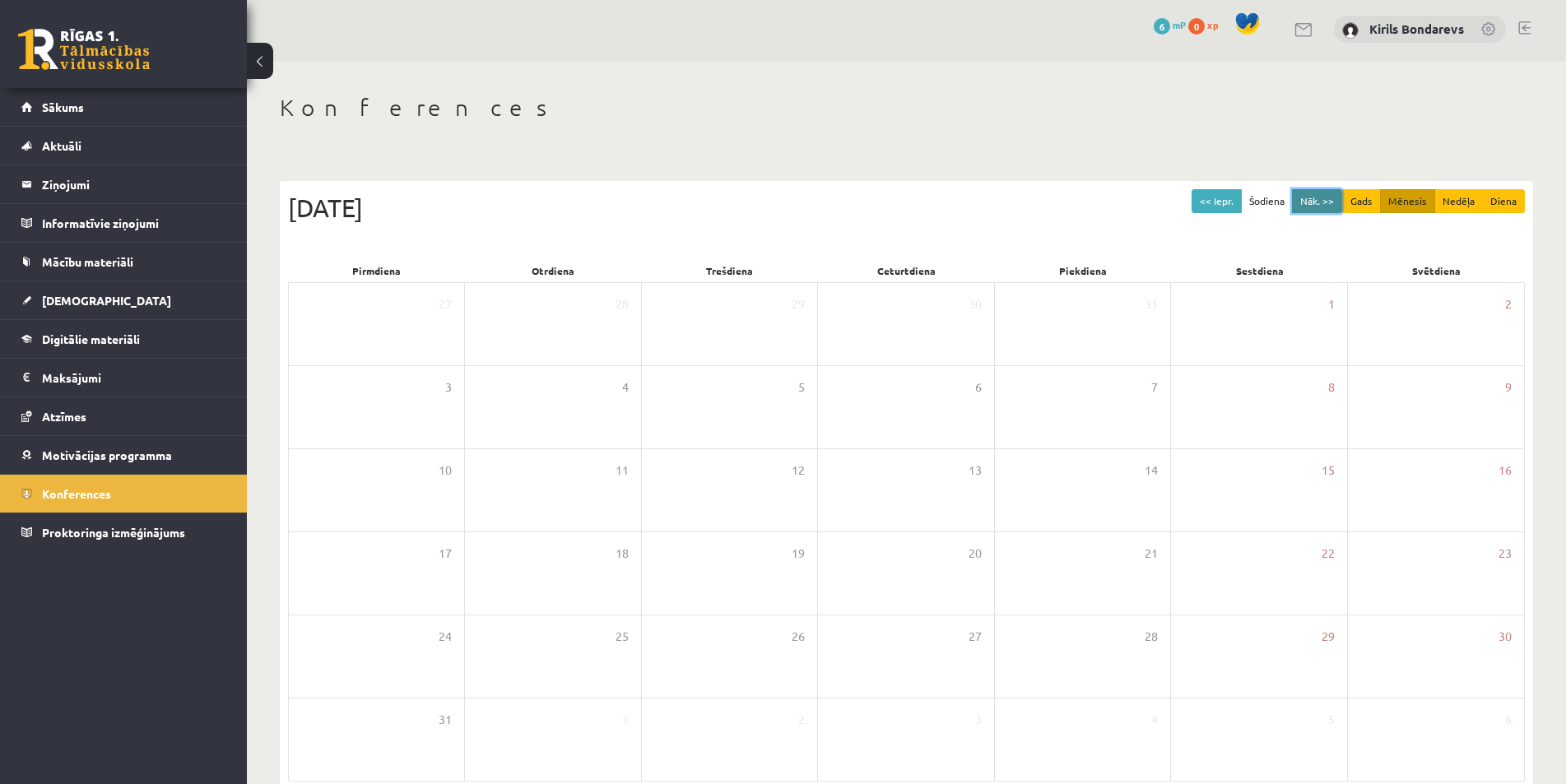
click at [1311, 197] on button "Nāk. >>" at bounding box center [1317, 201] width 50 height 24
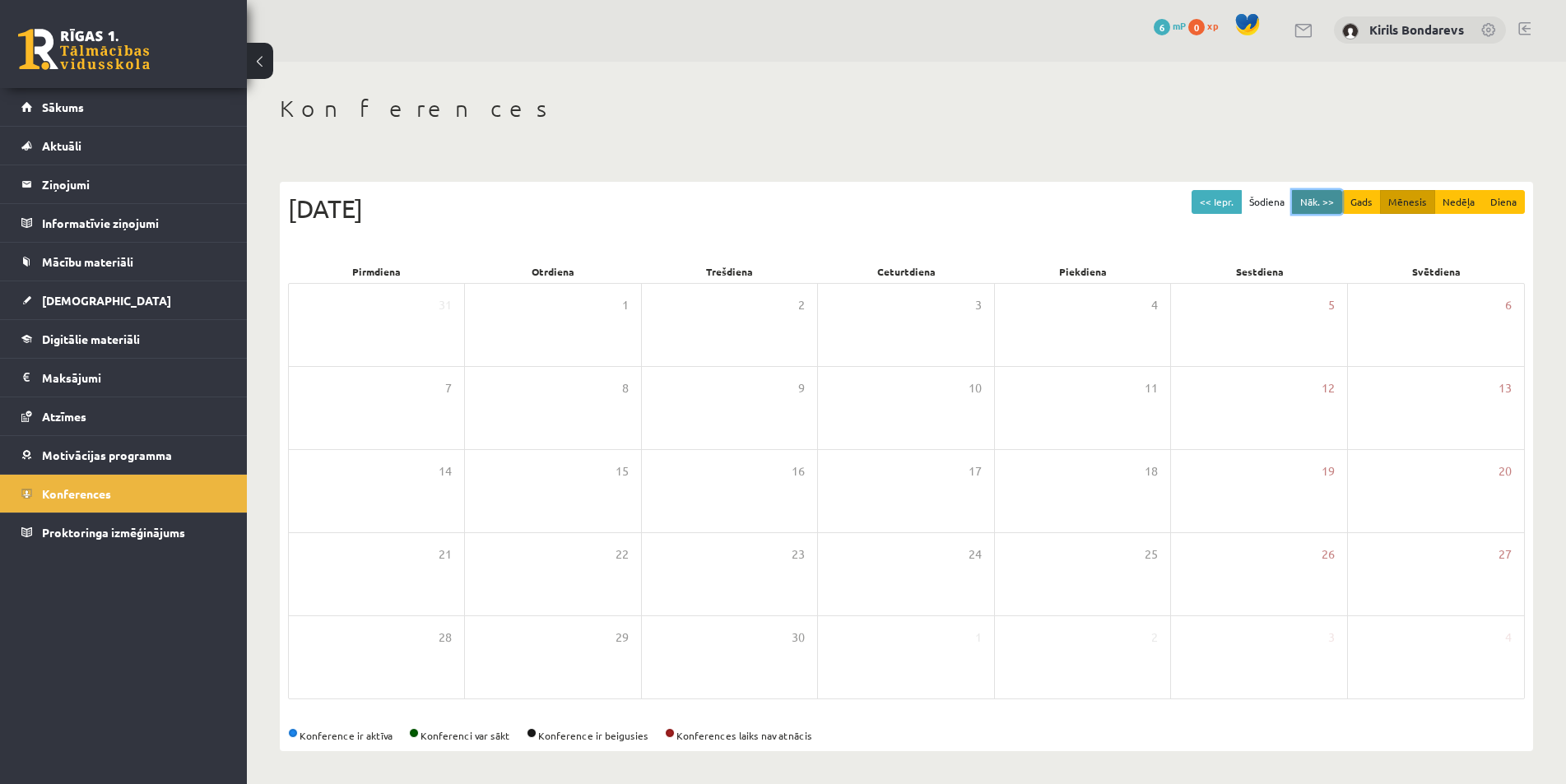
click at [1317, 196] on button "Nāk. >>" at bounding box center [1317, 202] width 50 height 24
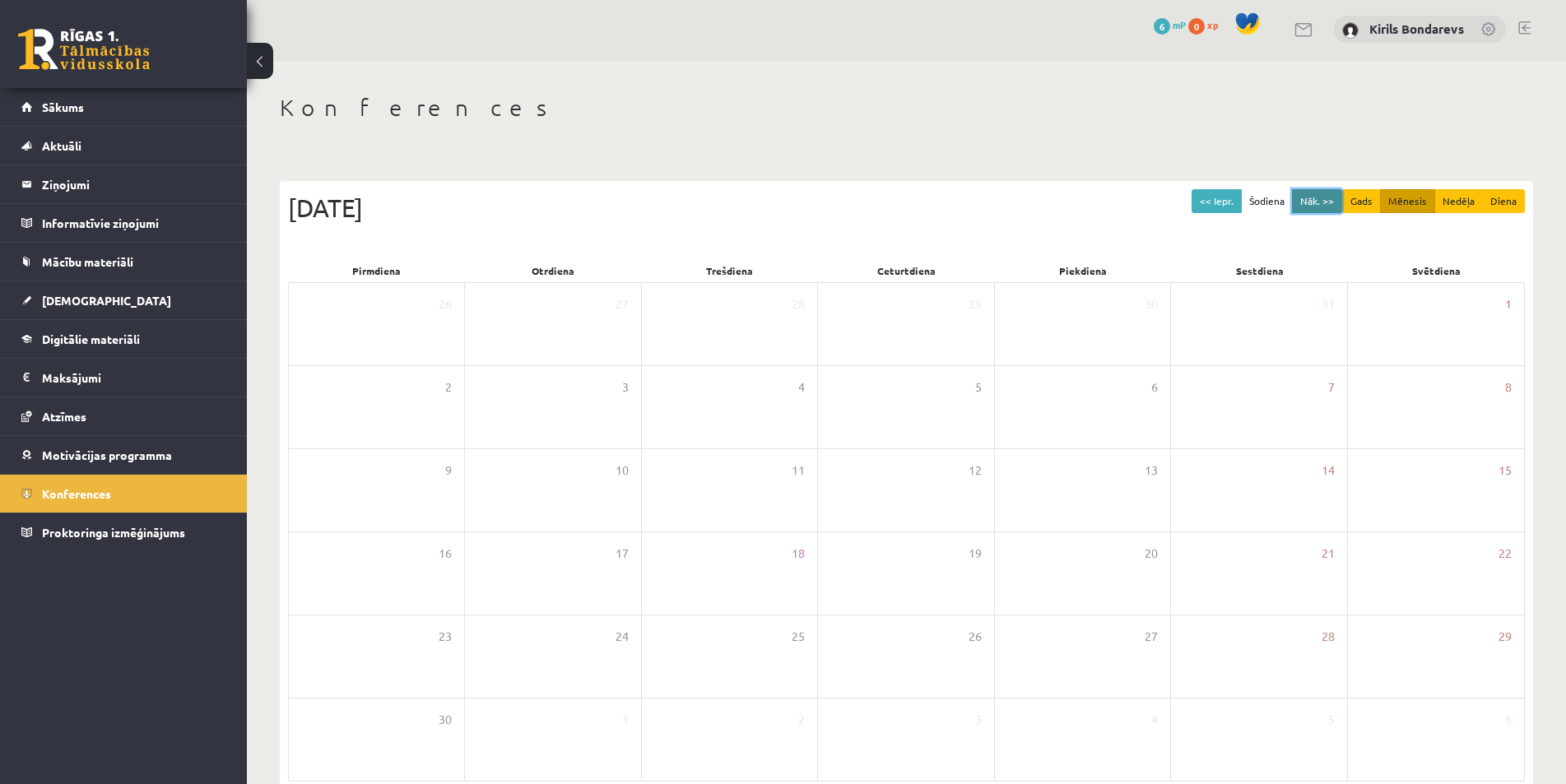
click at [1317, 196] on button "Nāk. >>" at bounding box center [1317, 201] width 50 height 24
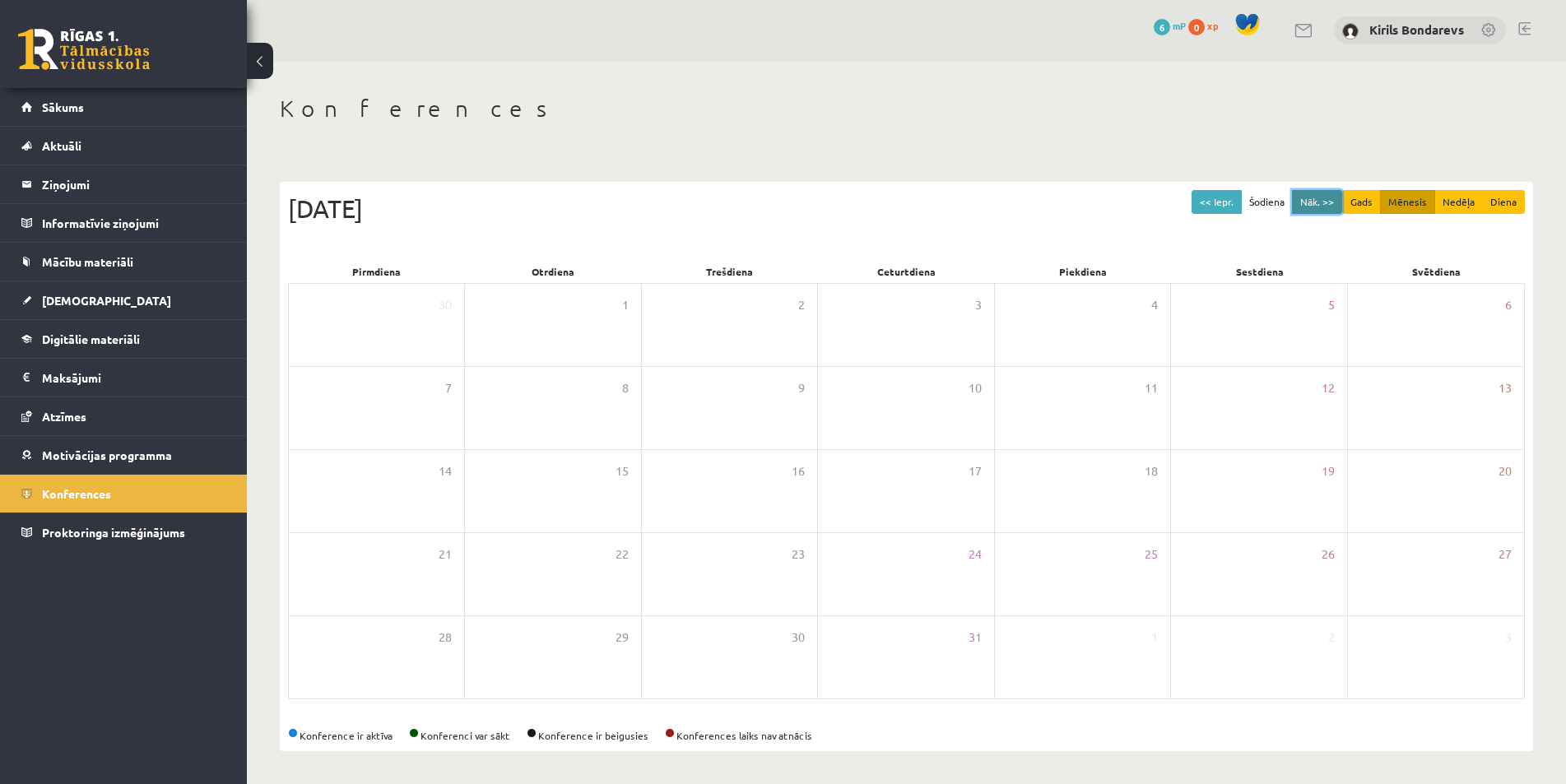
click at [1317, 196] on button "Nāk. >>" at bounding box center [1317, 202] width 50 height 24
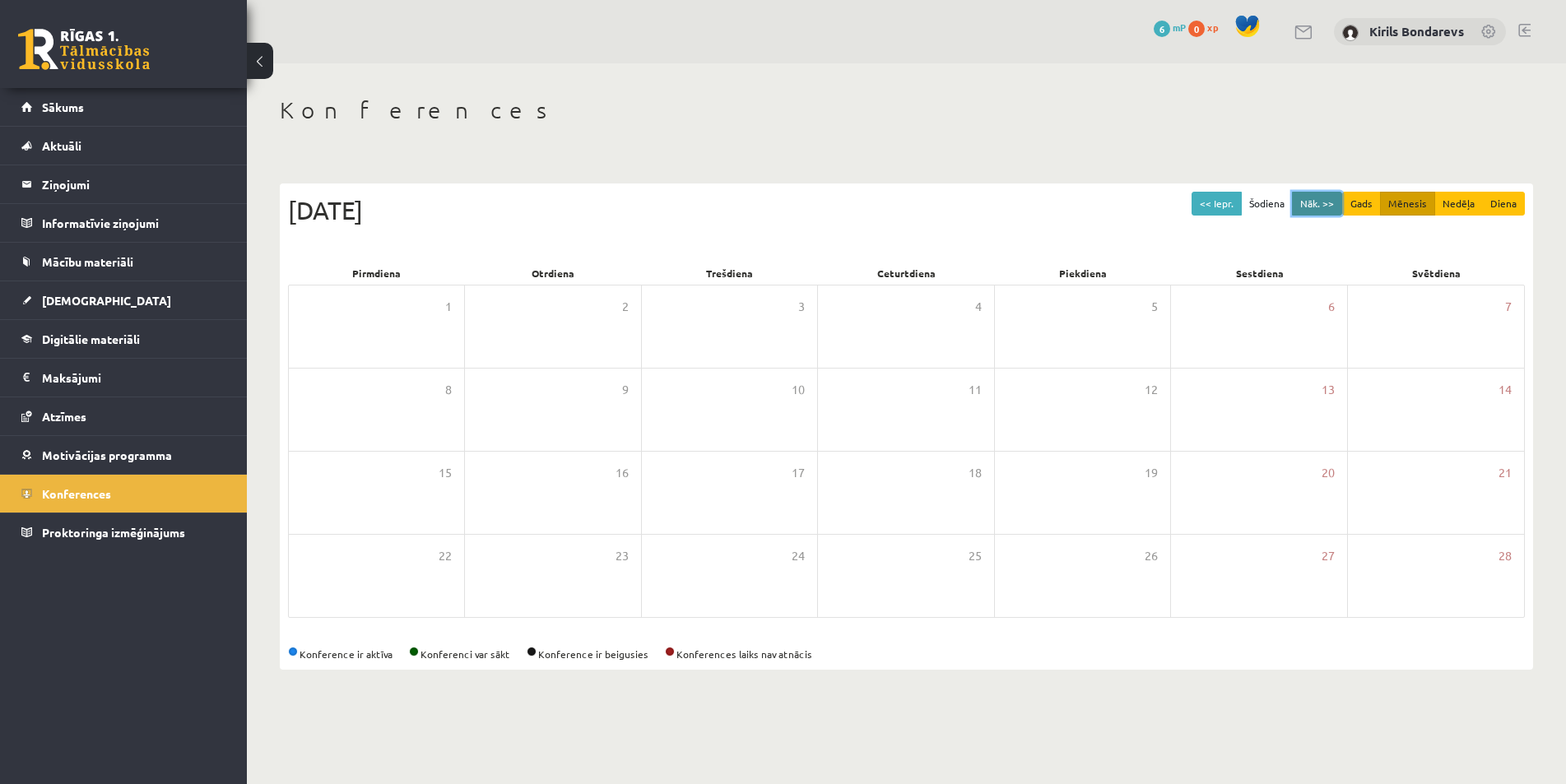
scroll to position [0, 0]
click at [1317, 196] on button "Nāk. >>" at bounding box center [1331, 203] width 50 height 24
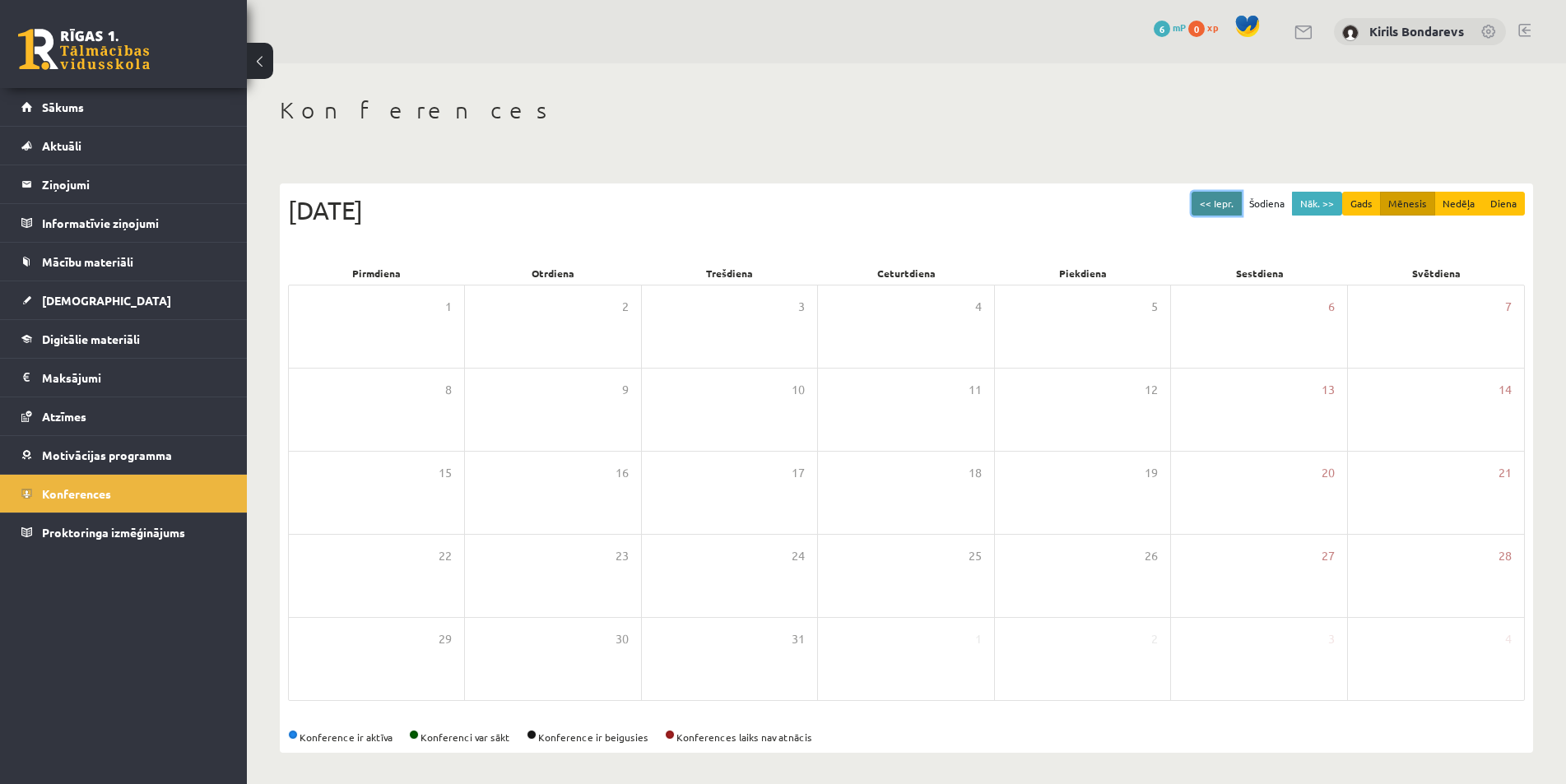
click at [1214, 193] on button "<< Iepr." at bounding box center [1216, 203] width 50 height 24
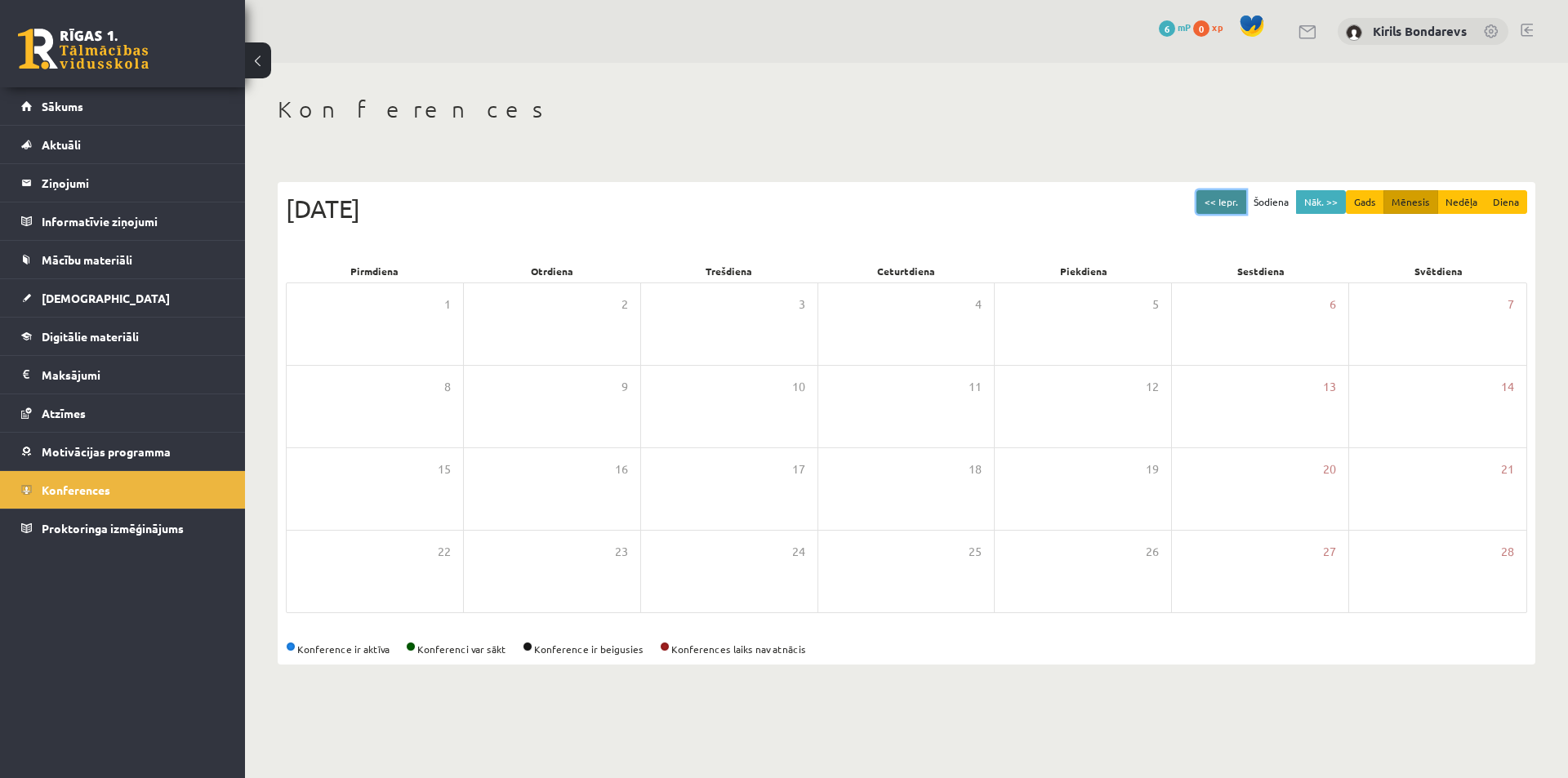
click at [1205, 192] on button "<< Iepr." at bounding box center [1221, 202] width 50 height 24
click at [1205, 192] on button "<< Iepr." at bounding box center [1207, 202] width 50 height 24
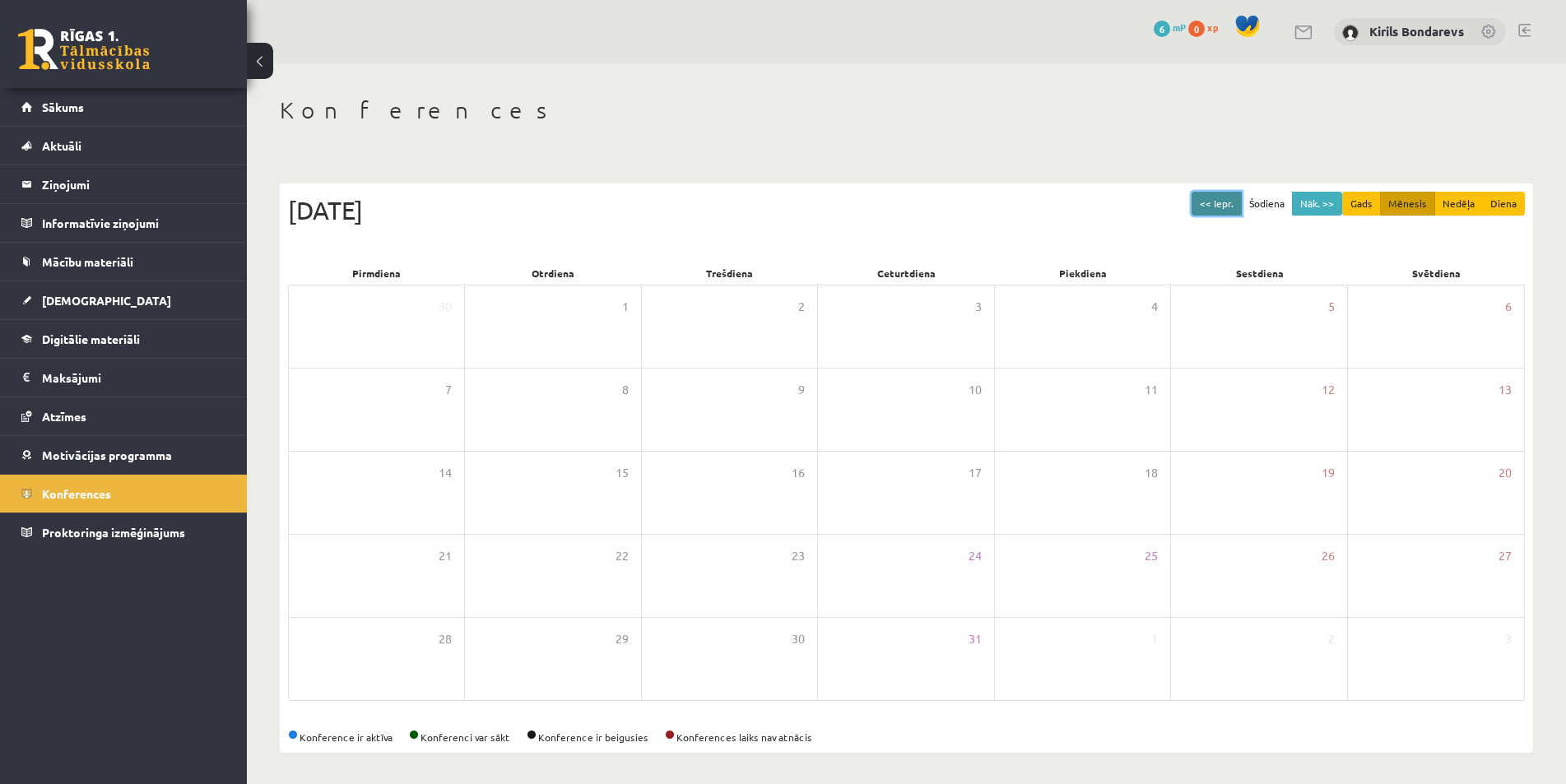
click at [1214, 193] on button "<< Iepr." at bounding box center [1216, 203] width 50 height 24
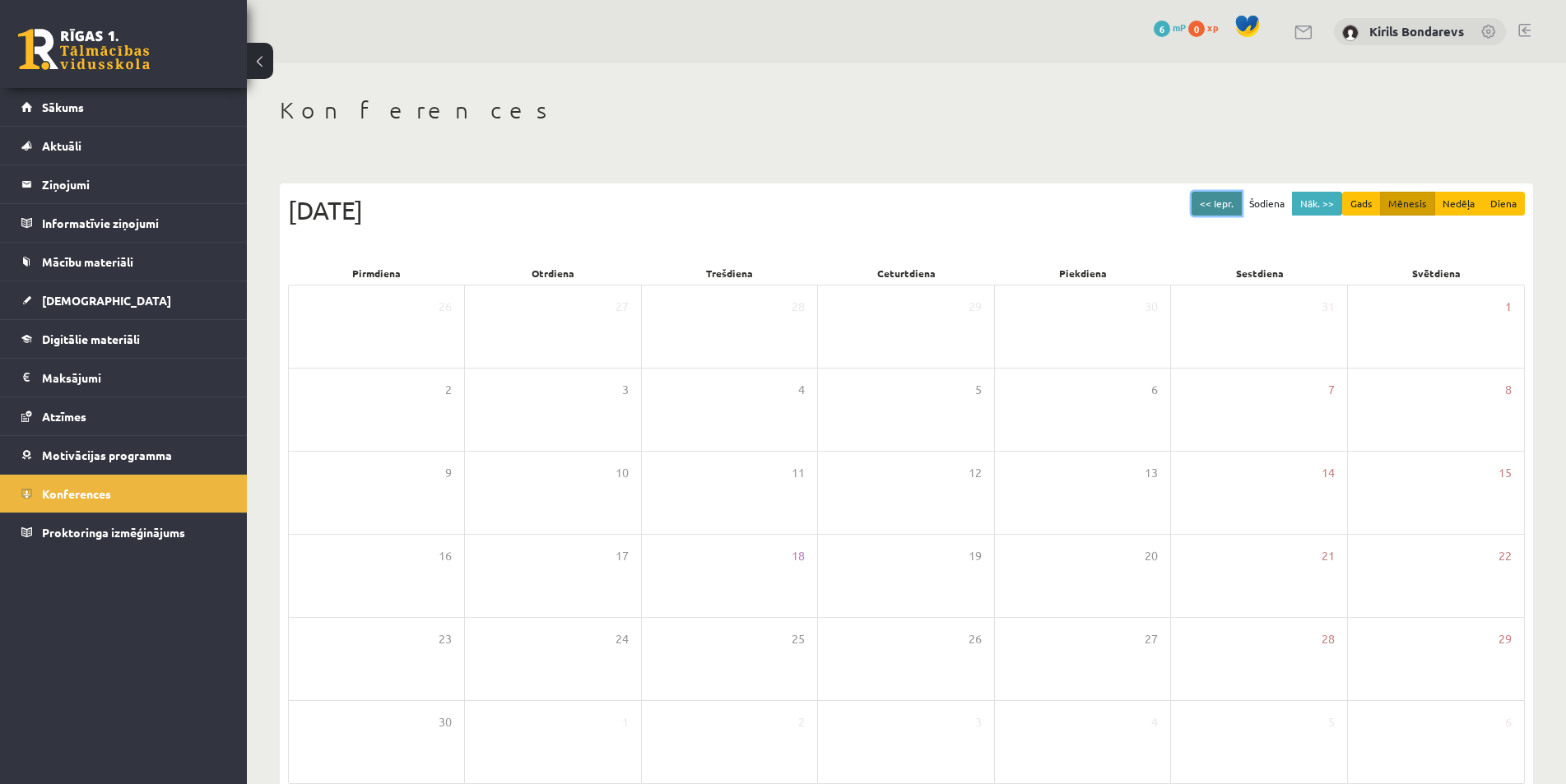
click at [1214, 193] on button "<< Iepr." at bounding box center [1216, 203] width 50 height 24
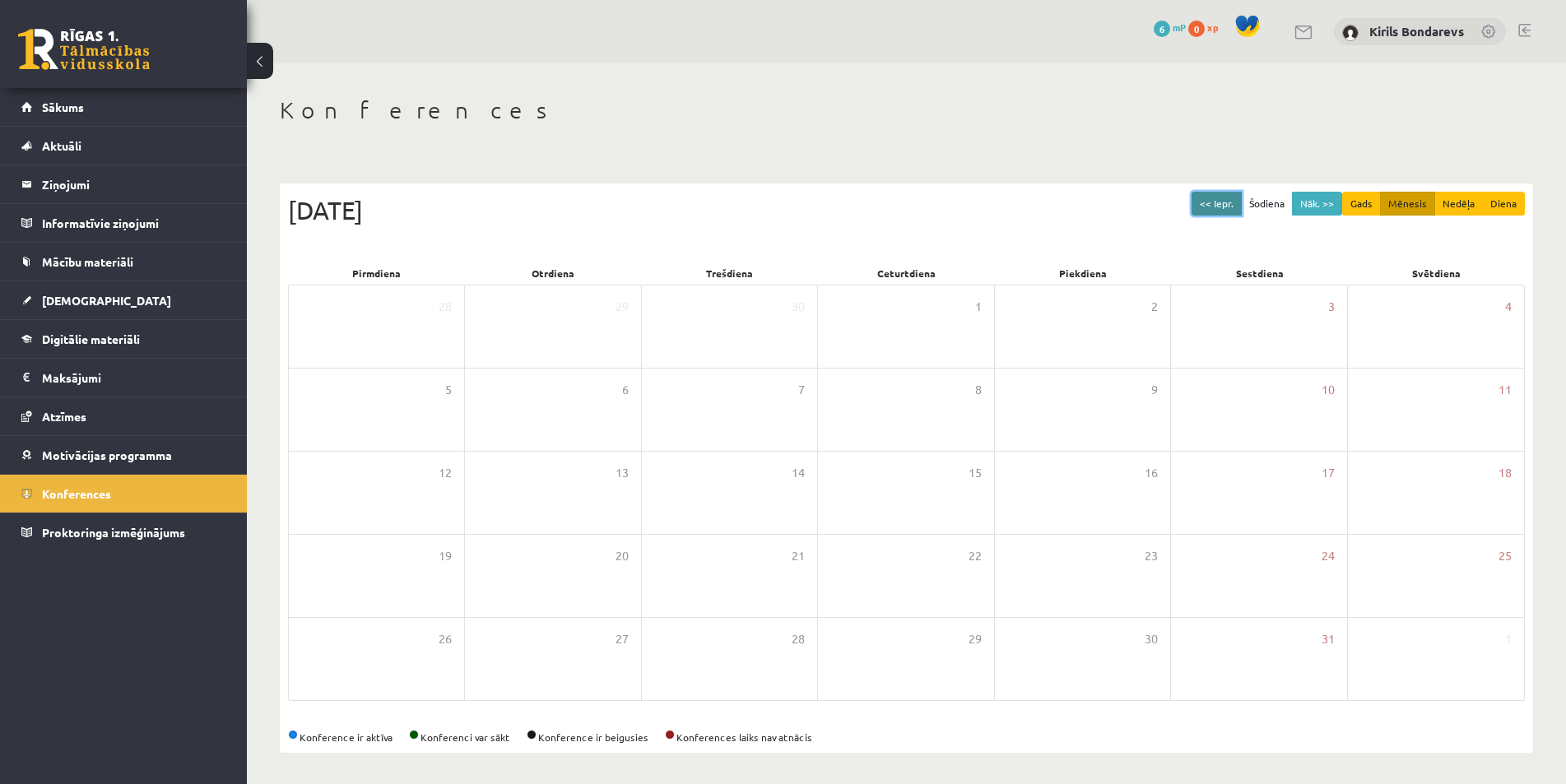
click at [1214, 193] on button "<< Iepr." at bounding box center [1216, 203] width 50 height 24
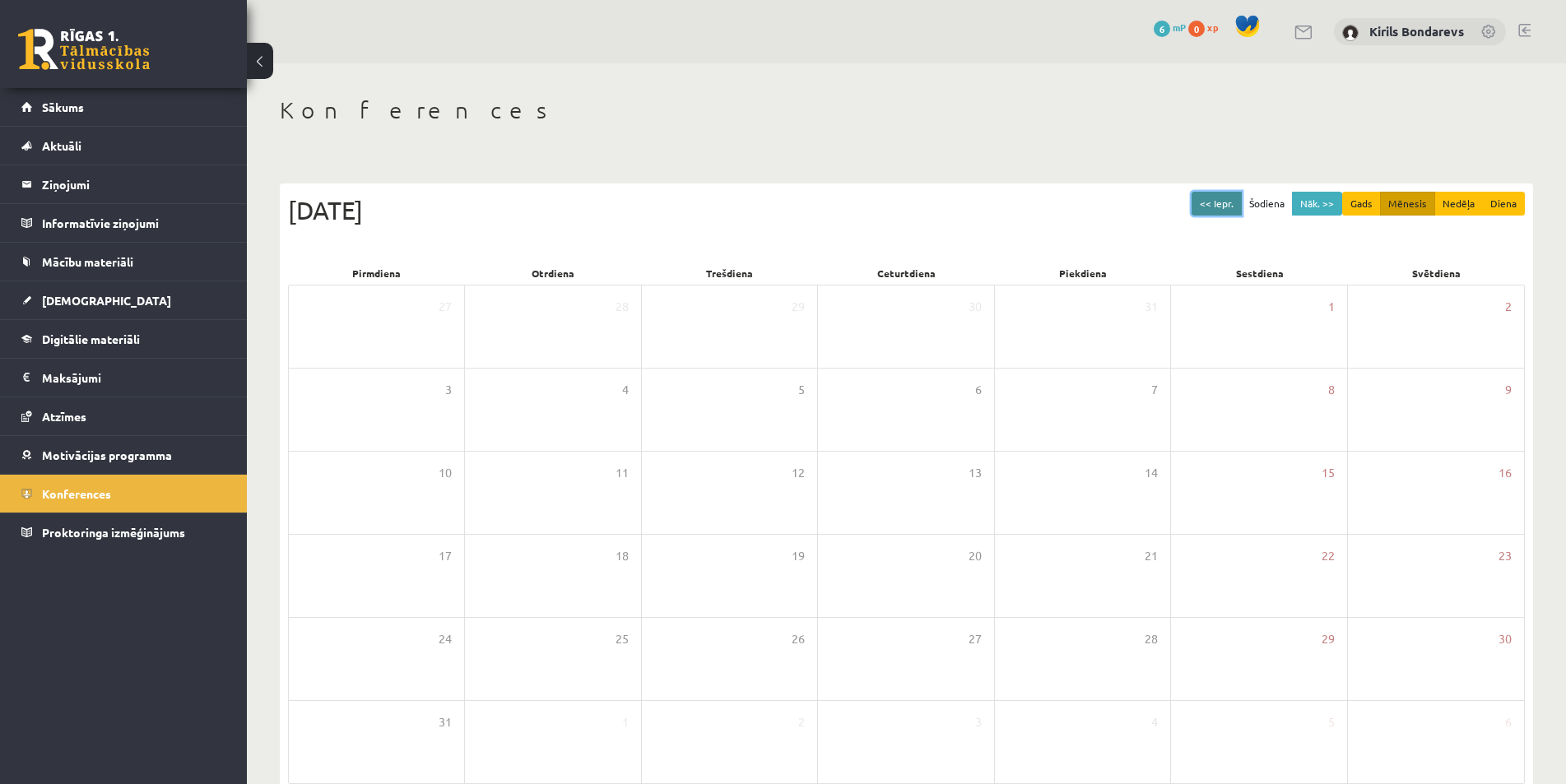
click at [1214, 193] on button "<< Iepr." at bounding box center [1216, 203] width 50 height 24
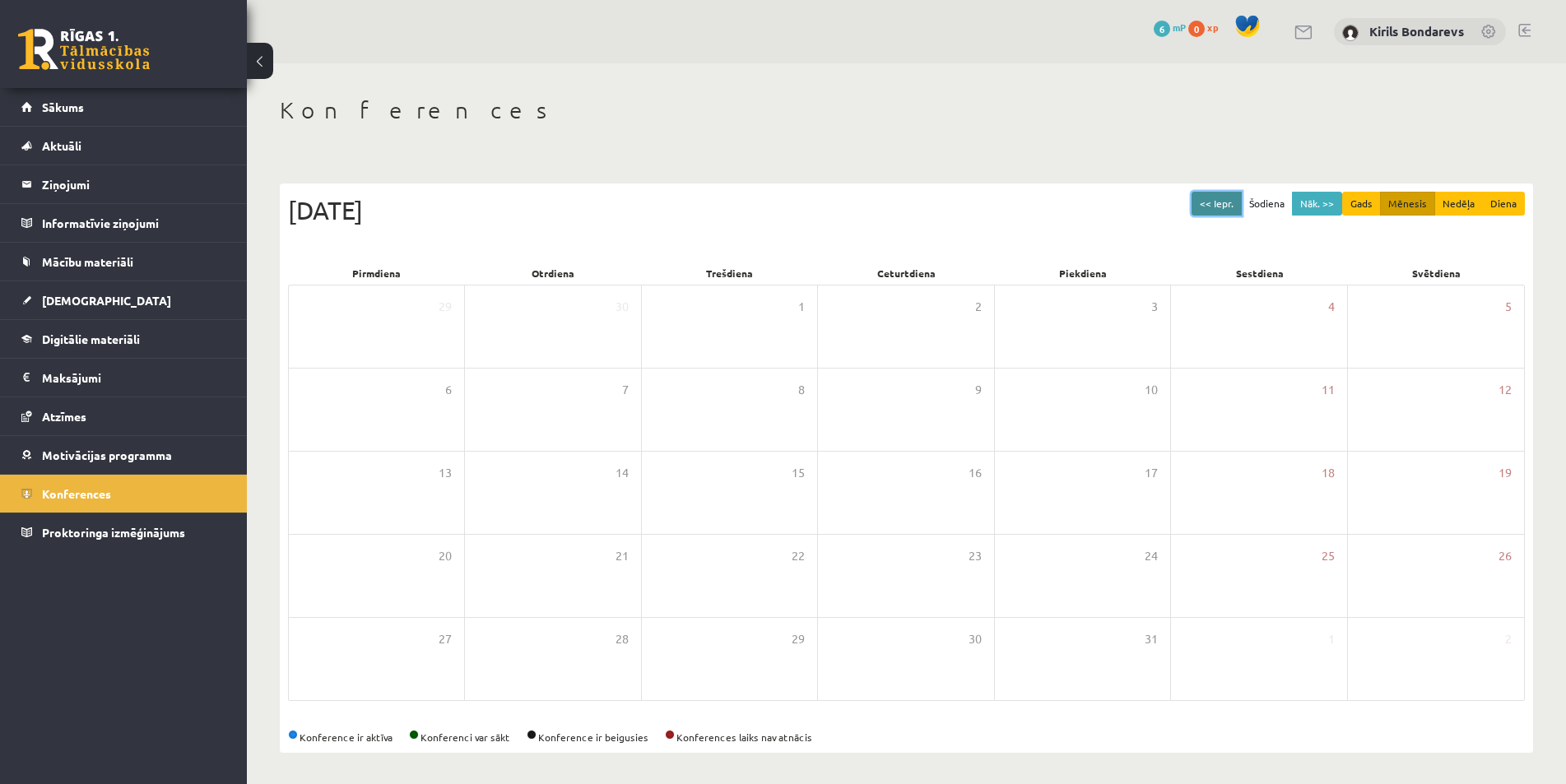
click at [1214, 193] on button "<< Iepr." at bounding box center [1216, 203] width 50 height 24
click at [98, 533] on span "Proktoringa izmēģinājums" at bounding box center [113, 532] width 143 height 15
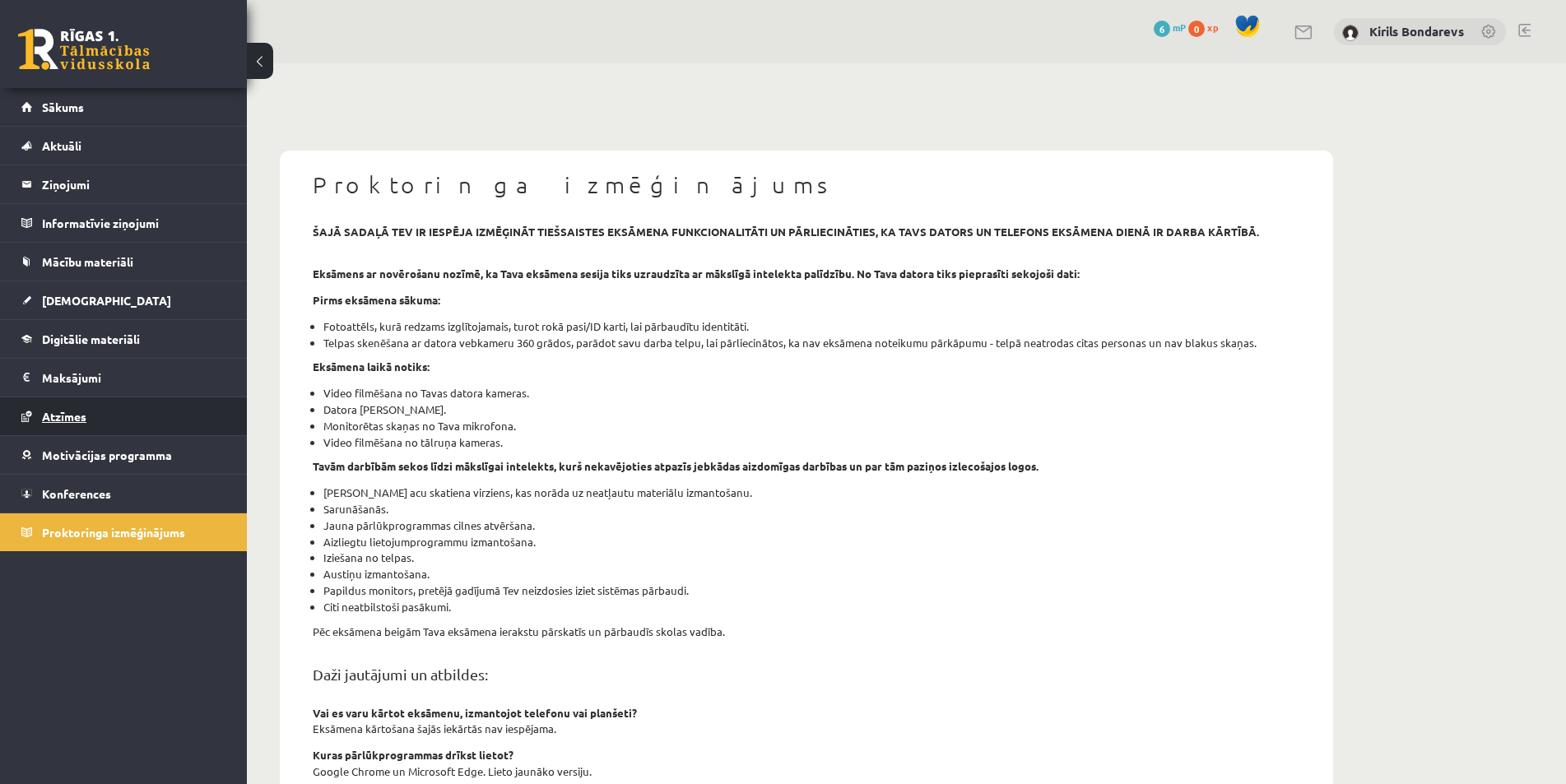
click at [62, 407] on link "Atzīmes" at bounding box center [124, 416] width 205 height 38
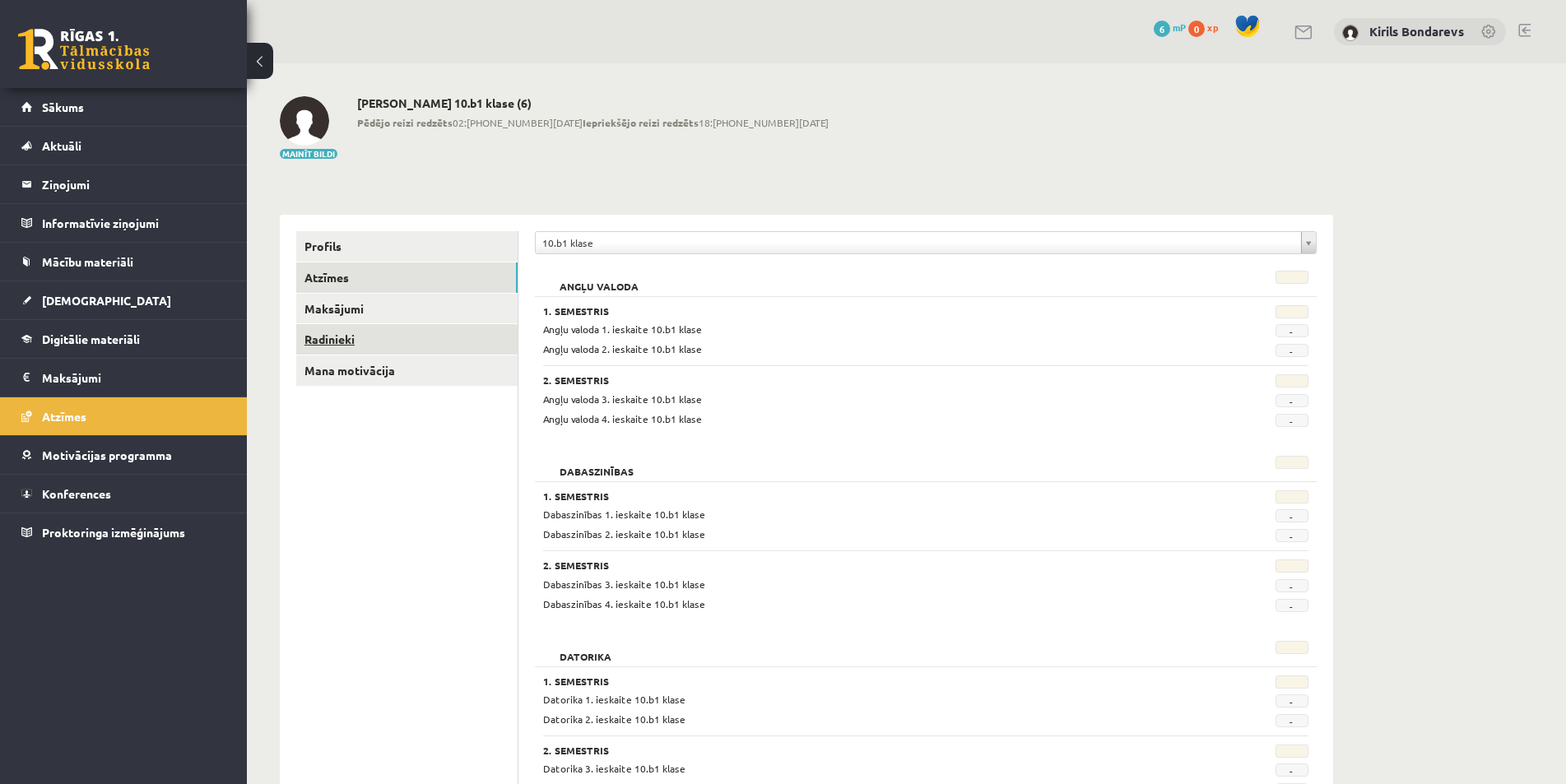
click at [337, 347] on link "Radinieki" at bounding box center [407, 339] width 221 height 31
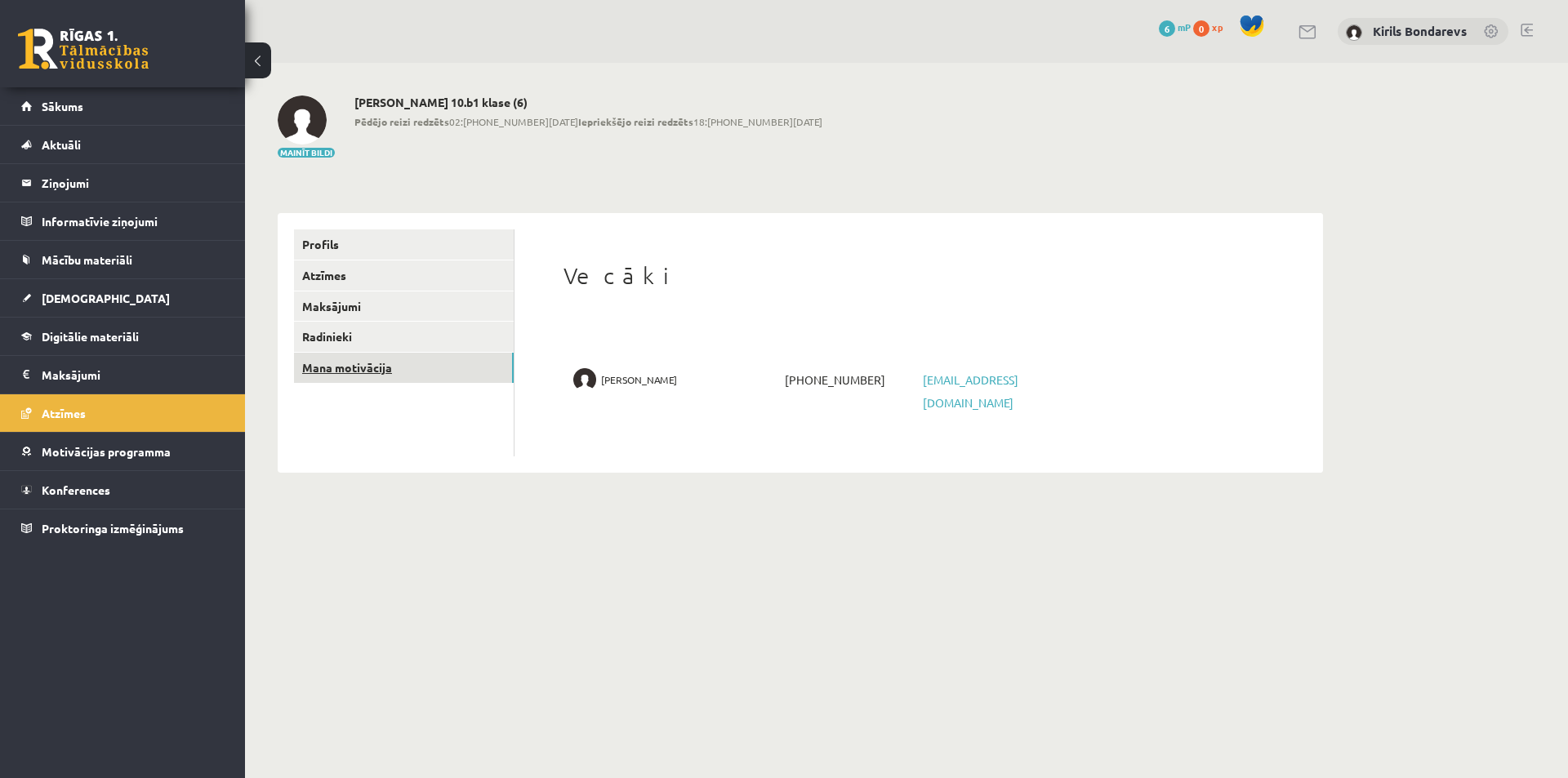
click at [333, 369] on link "Mana motivācija" at bounding box center [404, 367] width 220 height 30
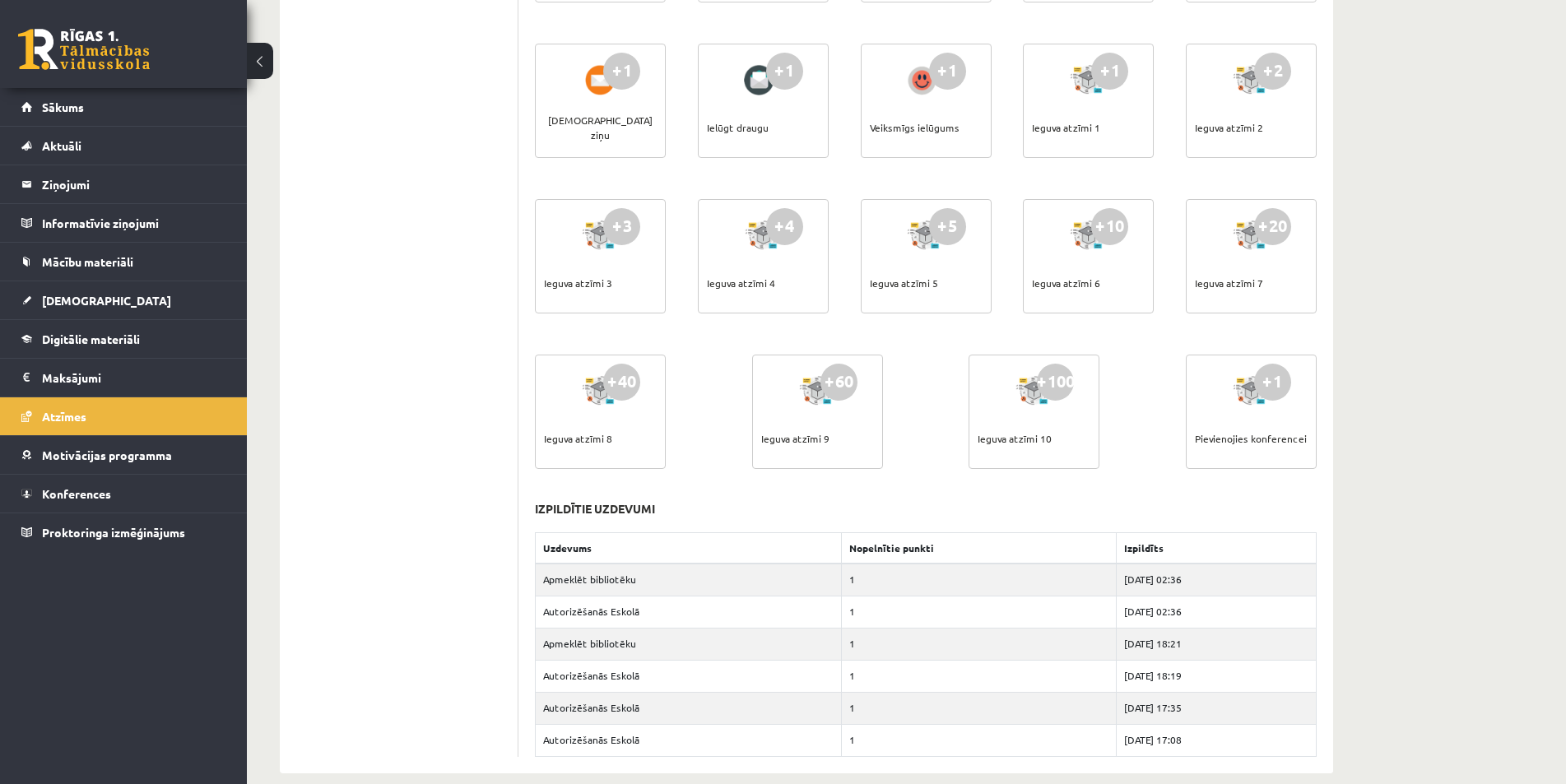
scroll to position [434, 0]
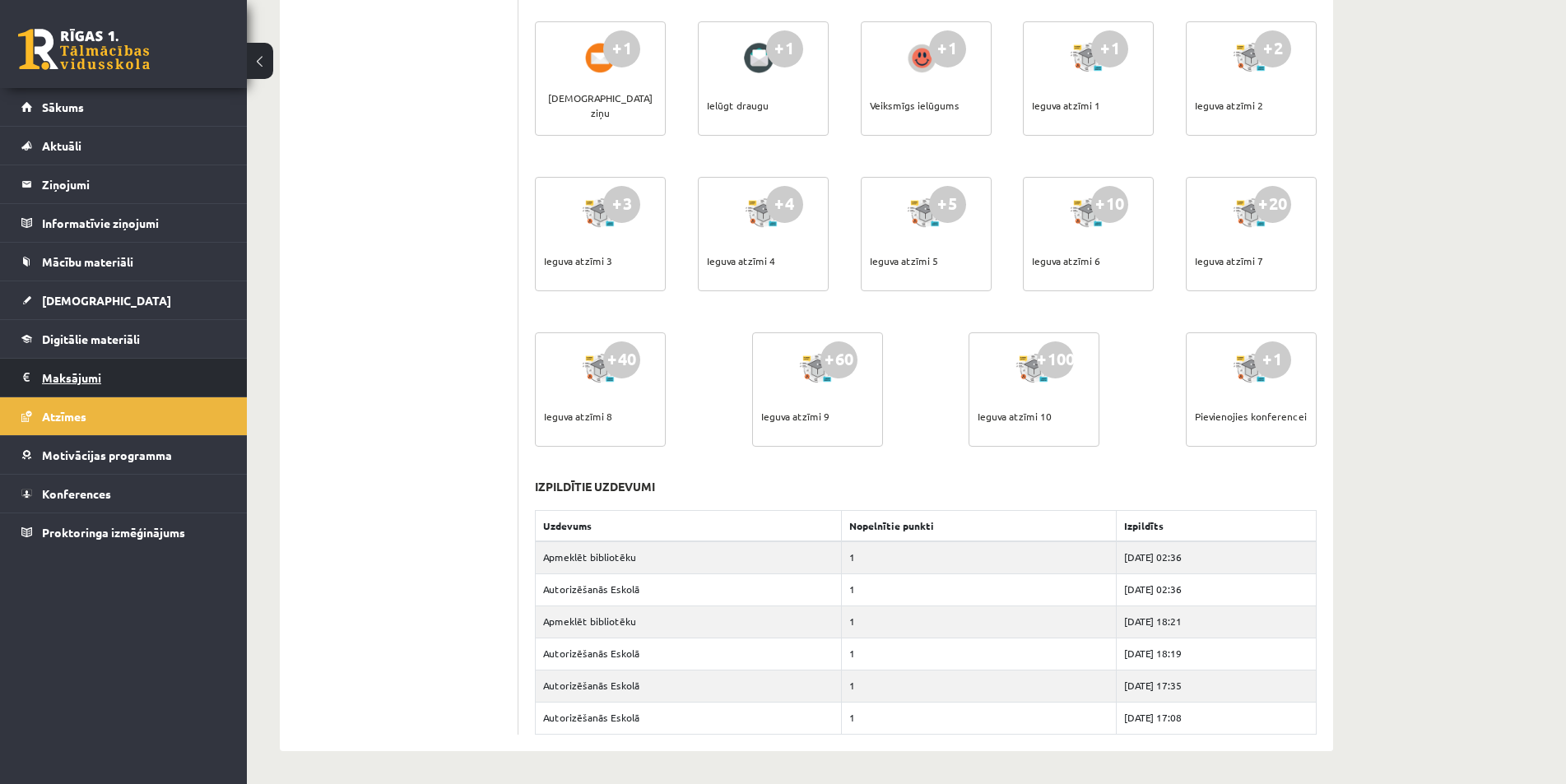
click at [81, 371] on legend "Maksājumi 0" at bounding box center [134, 378] width 184 height 38
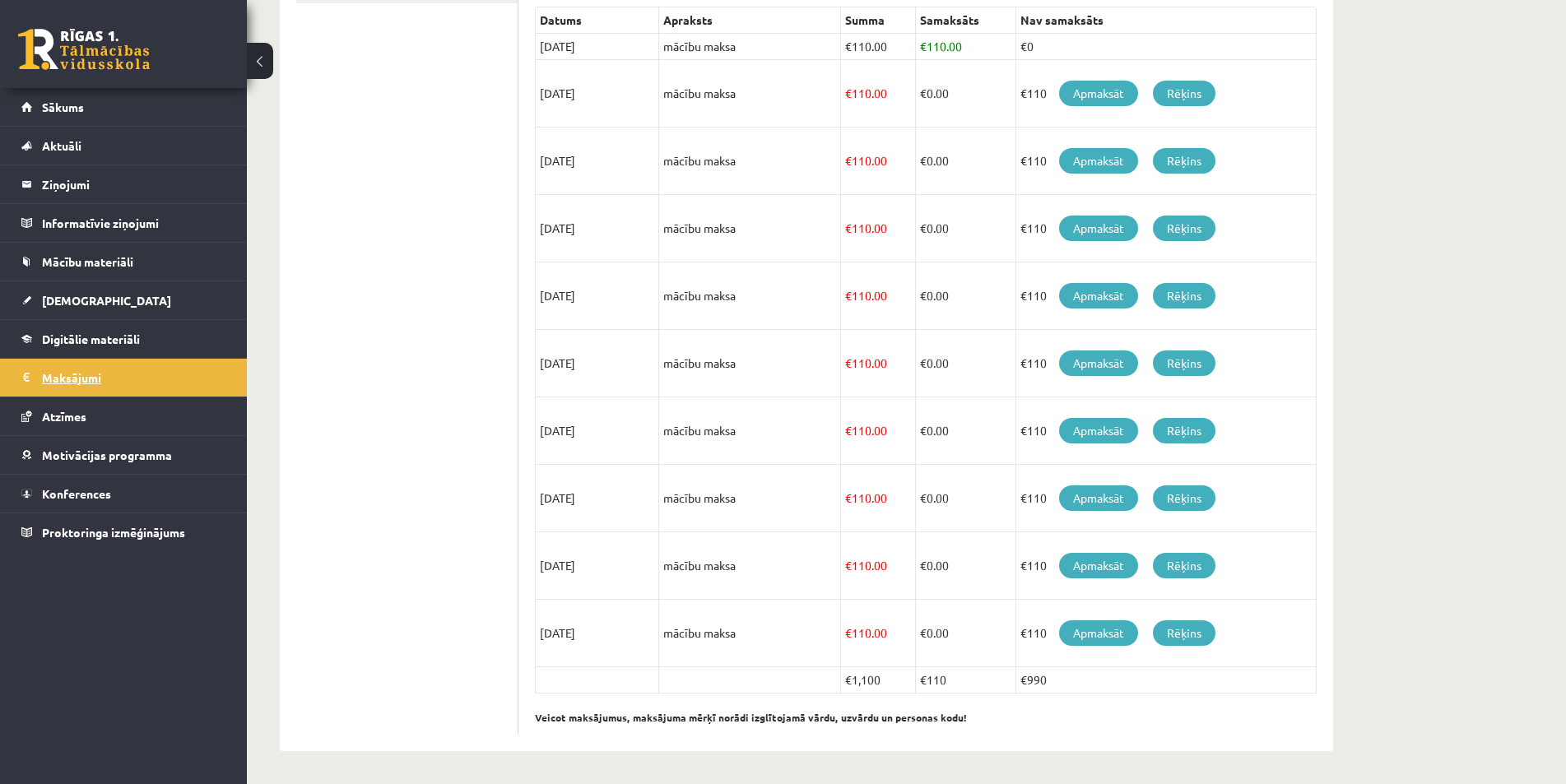
scroll to position [382, 0]
click at [64, 346] on link "Digitālie materiāli" at bounding box center [124, 339] width 205 height 38
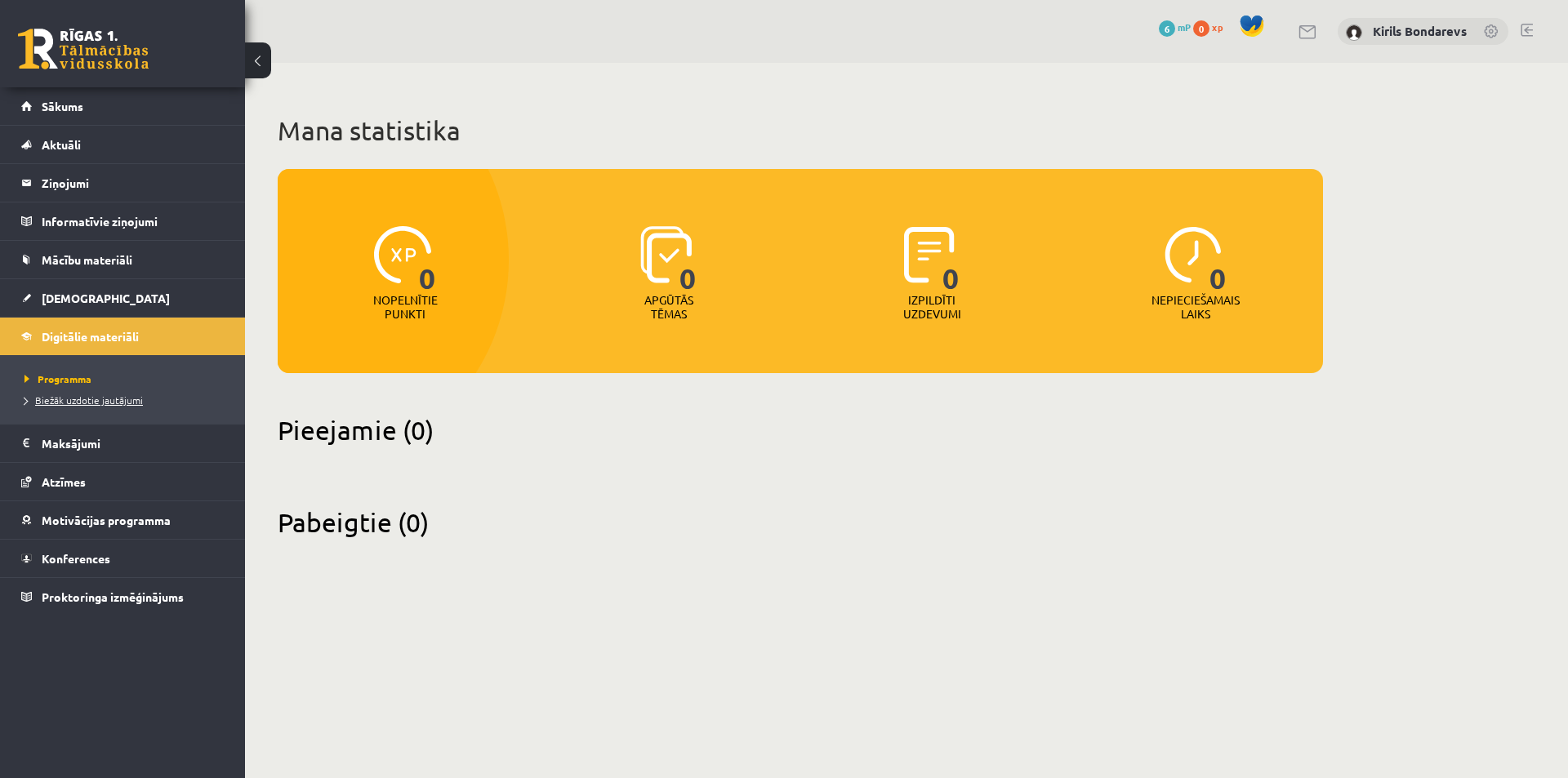
click at [87, 400] on span "Biežāk uzdotie jautājumi" at bounding box center [84, 400] width 118 height 13
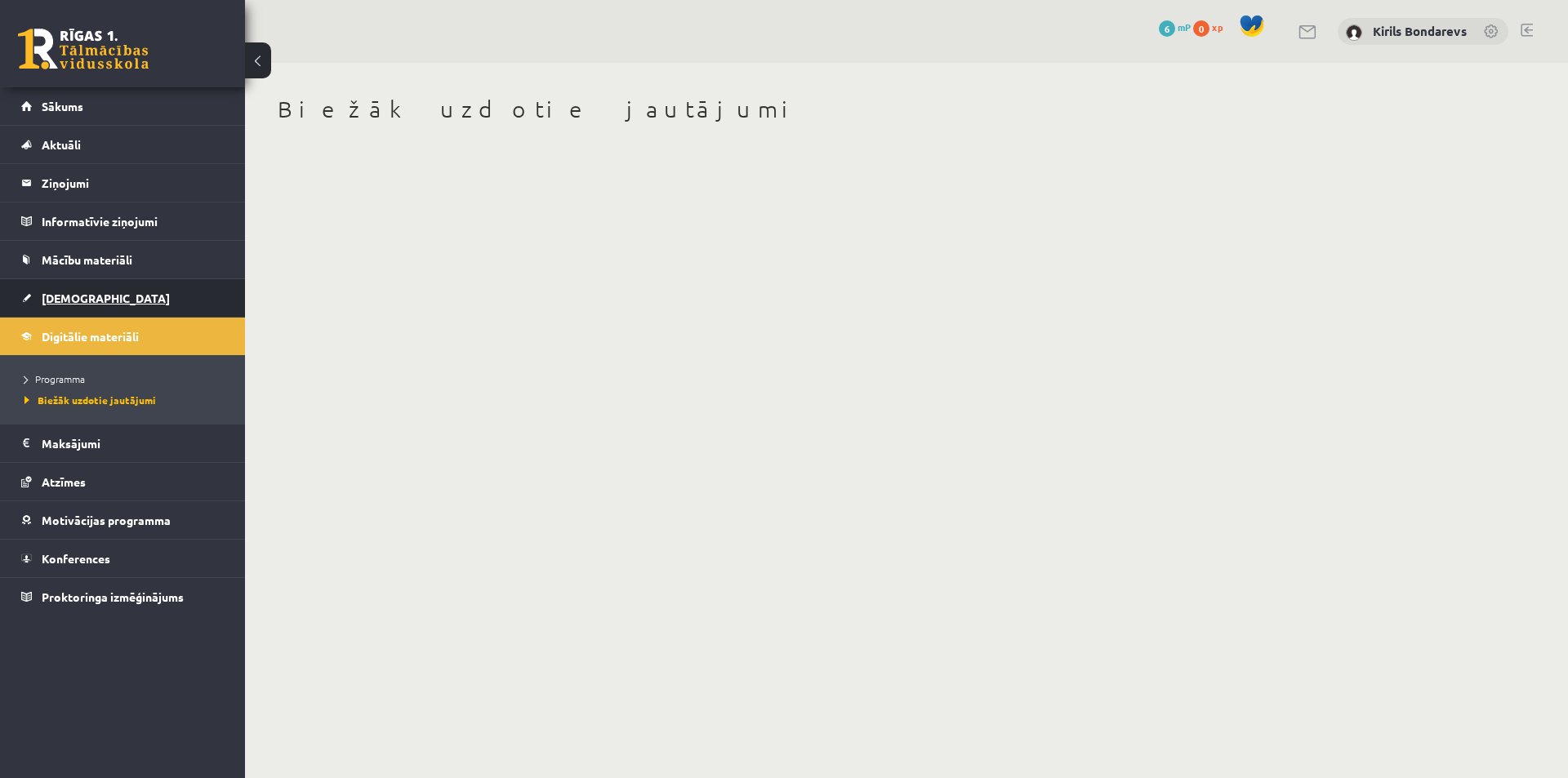
click at [45, 286] on link "[DEMOGRAPHIC_DATA]" at bounding box center [123, 298] width 203 height 38
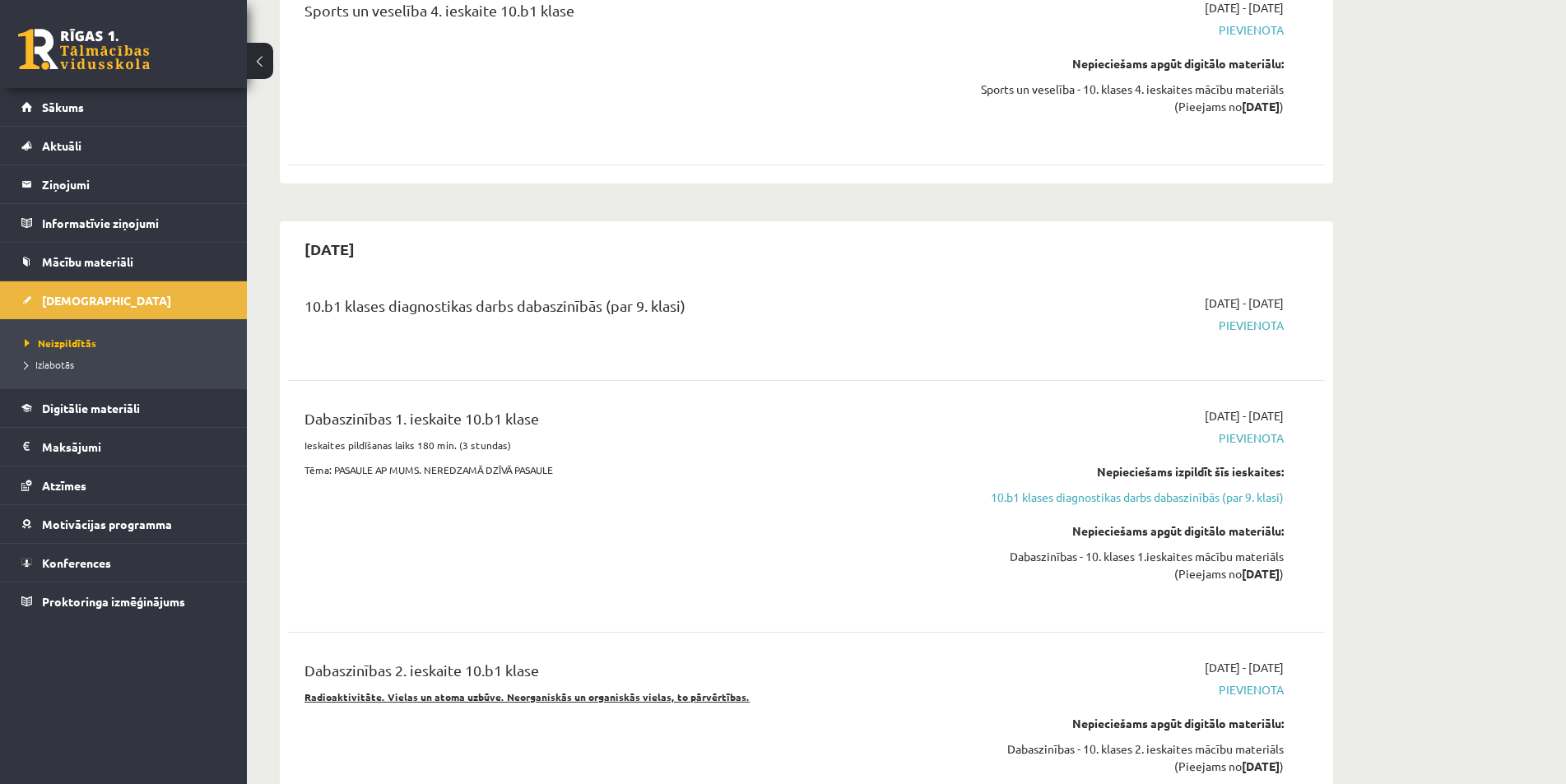
scroll to position [10256, 0]
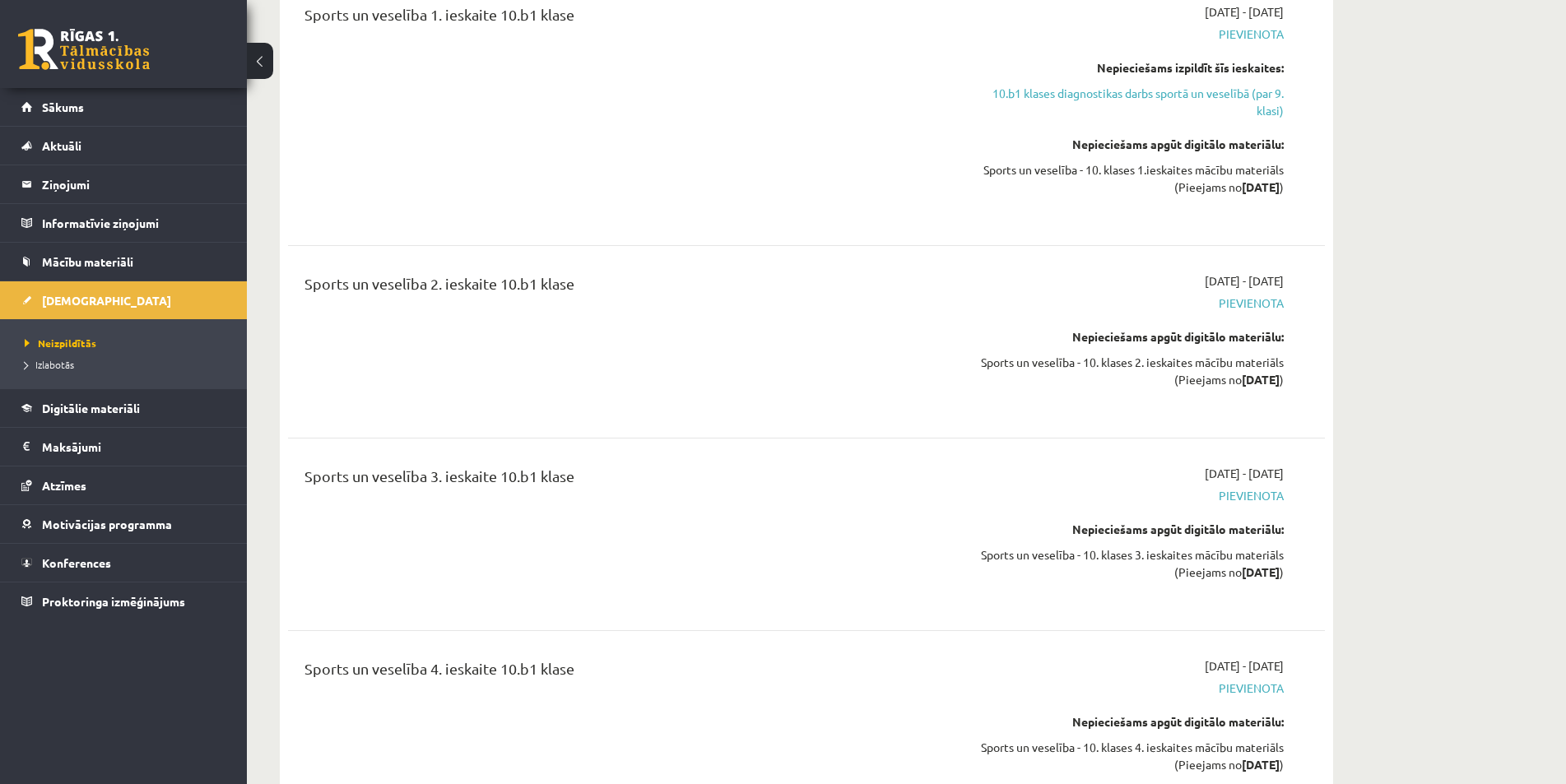
click at [69, 20] on div "0 Dāvanas 6 mP 0 xp" at bounding box center [123, 44] width 247 height 88
click at [69, 28] on div "0 Dāvanas 6 mP 0 xp" at bounding box center [123, 44] width 247 height 88
click at [67, 39] on link at bounding box center [83, 50] width 131 height 41
